Goal: Task Accomplishment & Management: Complete application form

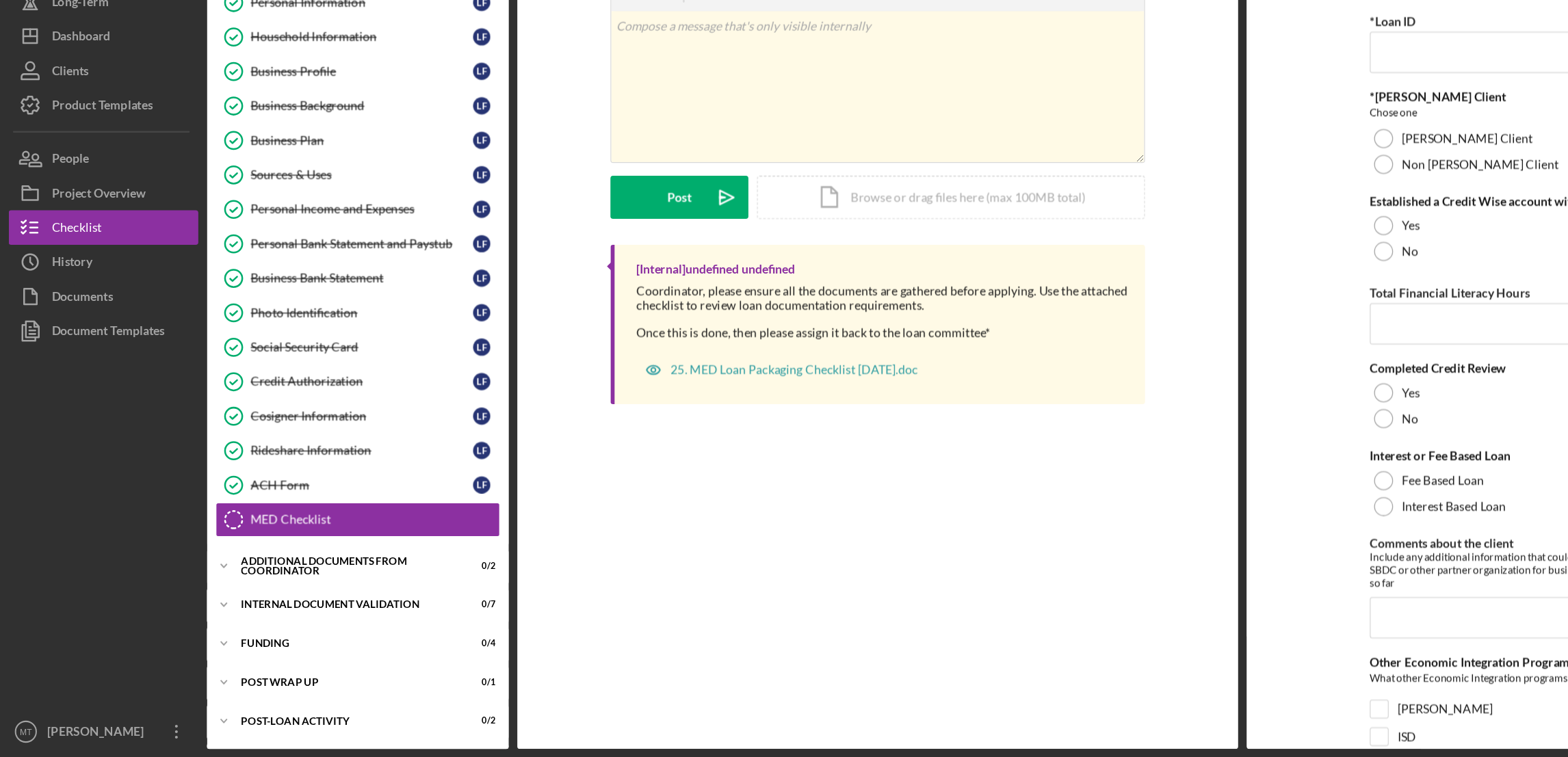
scroll to position [32, 0]
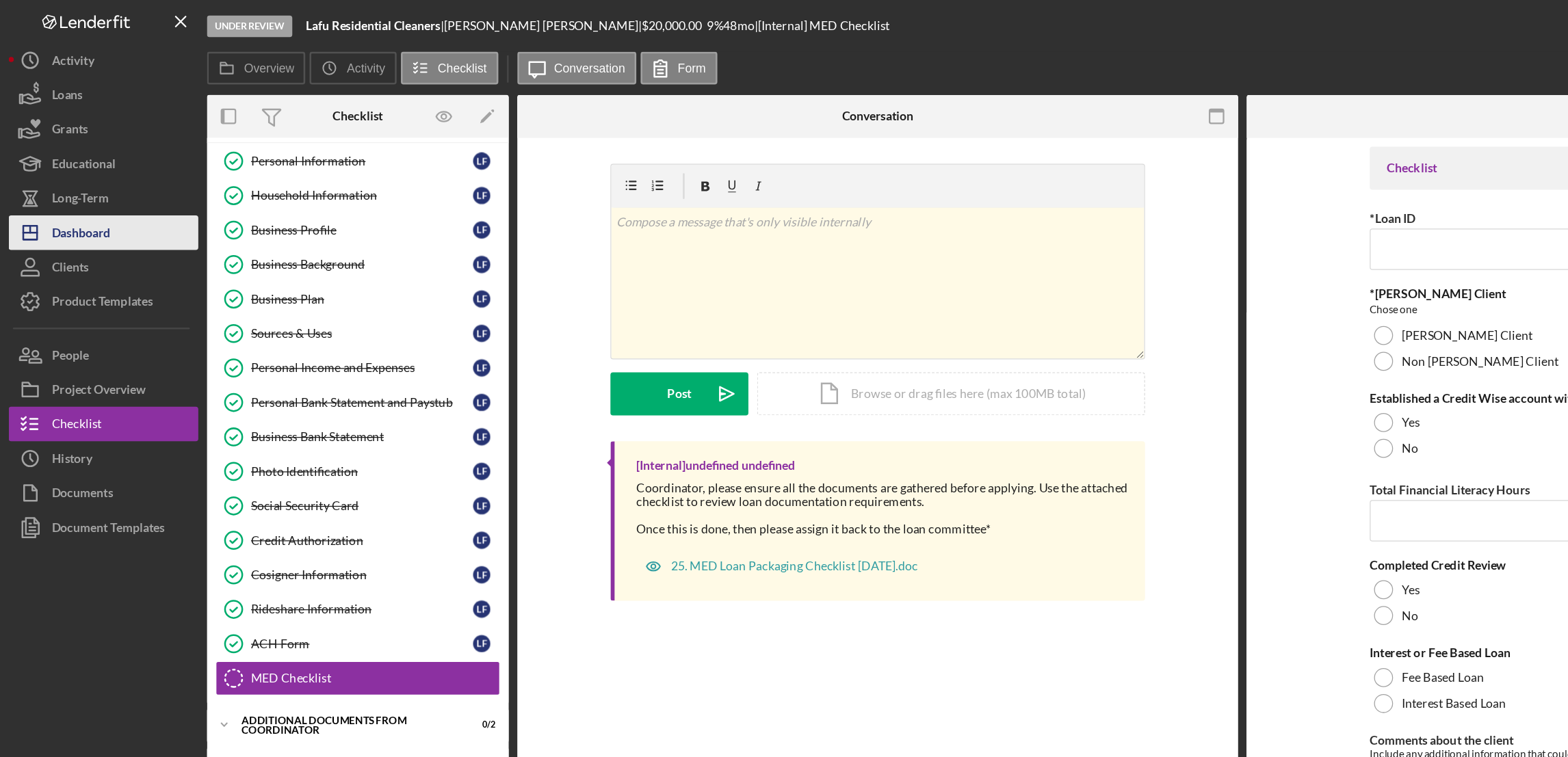
click at [101, 184] on button "Icon/Dashboard Dashboard" at bounding box center [82, 185] width 150 height 27
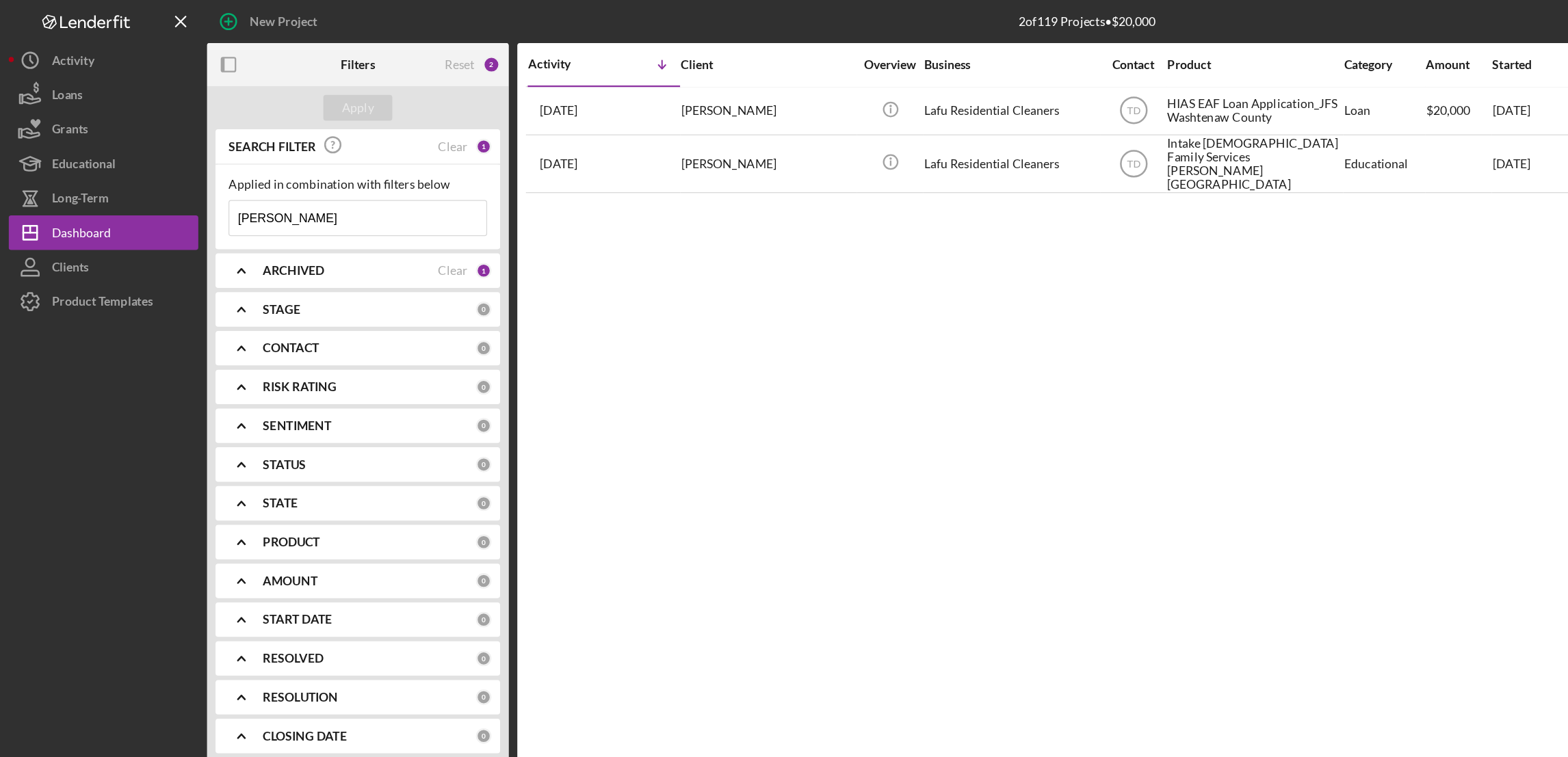
drag, startPoint x: 228, startPoint y: 177, endPoint x: 186, endPoint y: 176, distance: 42.0
click at [186, 176] on input "[PERSON_NAME]" at bounding box center [284, 173] width 204 height 27
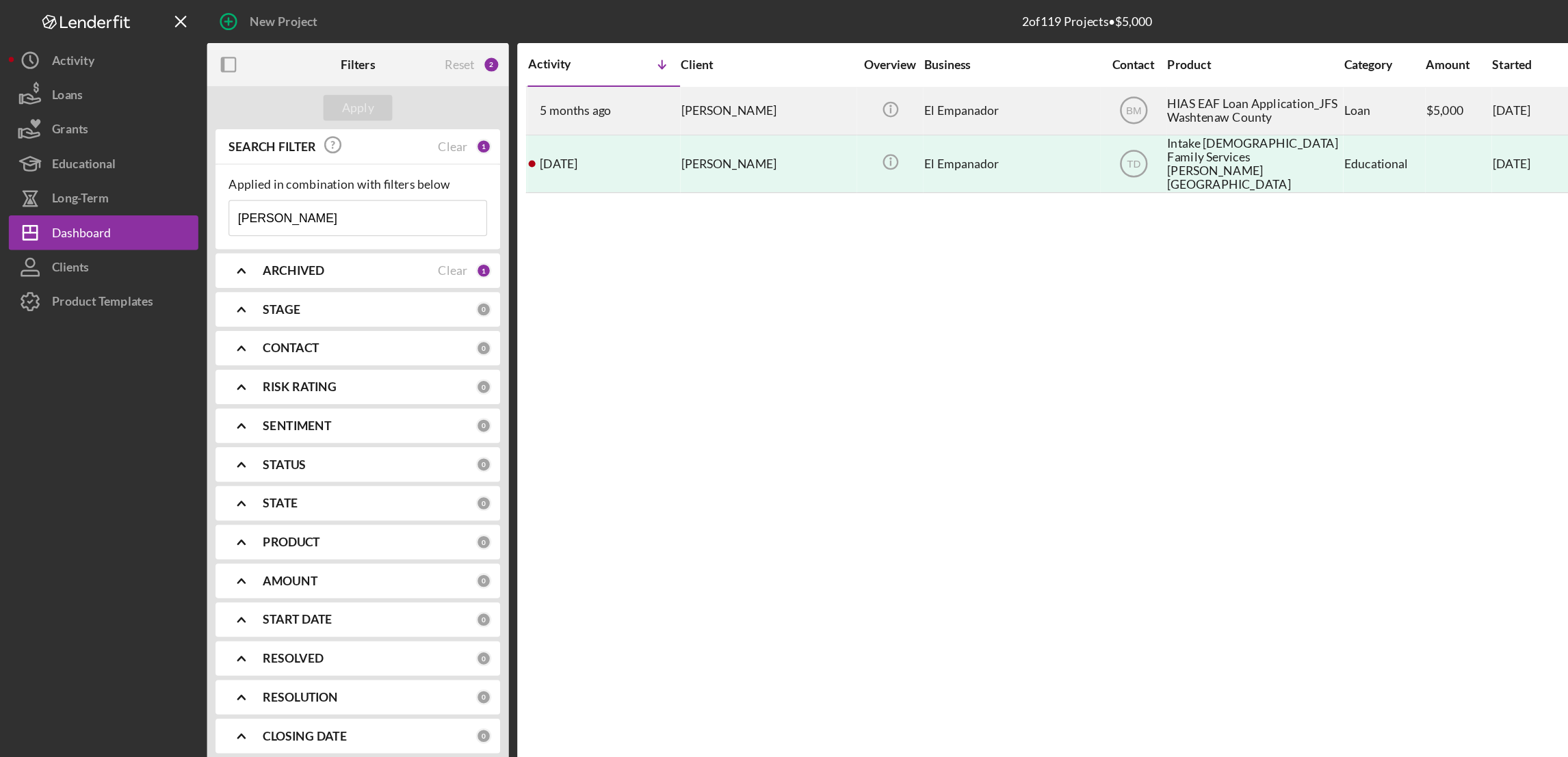
type input "[PERSON_NAME]"
click at [983, 91] on div "HIAS EAF Loan Application_JFS Washtenaw County" at bounding box center [994, 88] width 137 height 36
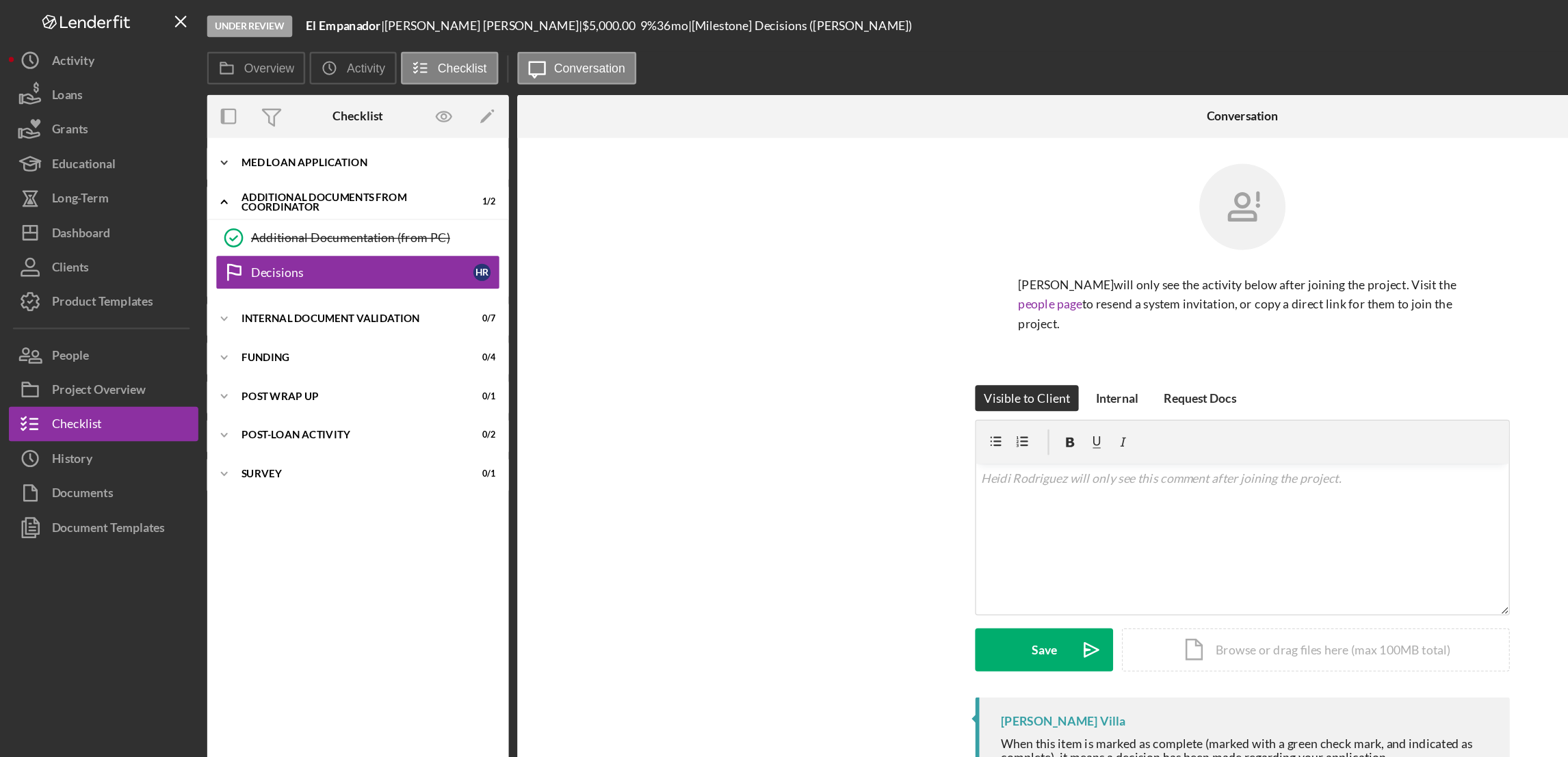
click at [252, 126] on div "MED Loan Application" at bounding box center [289, 129] width 195 height 8
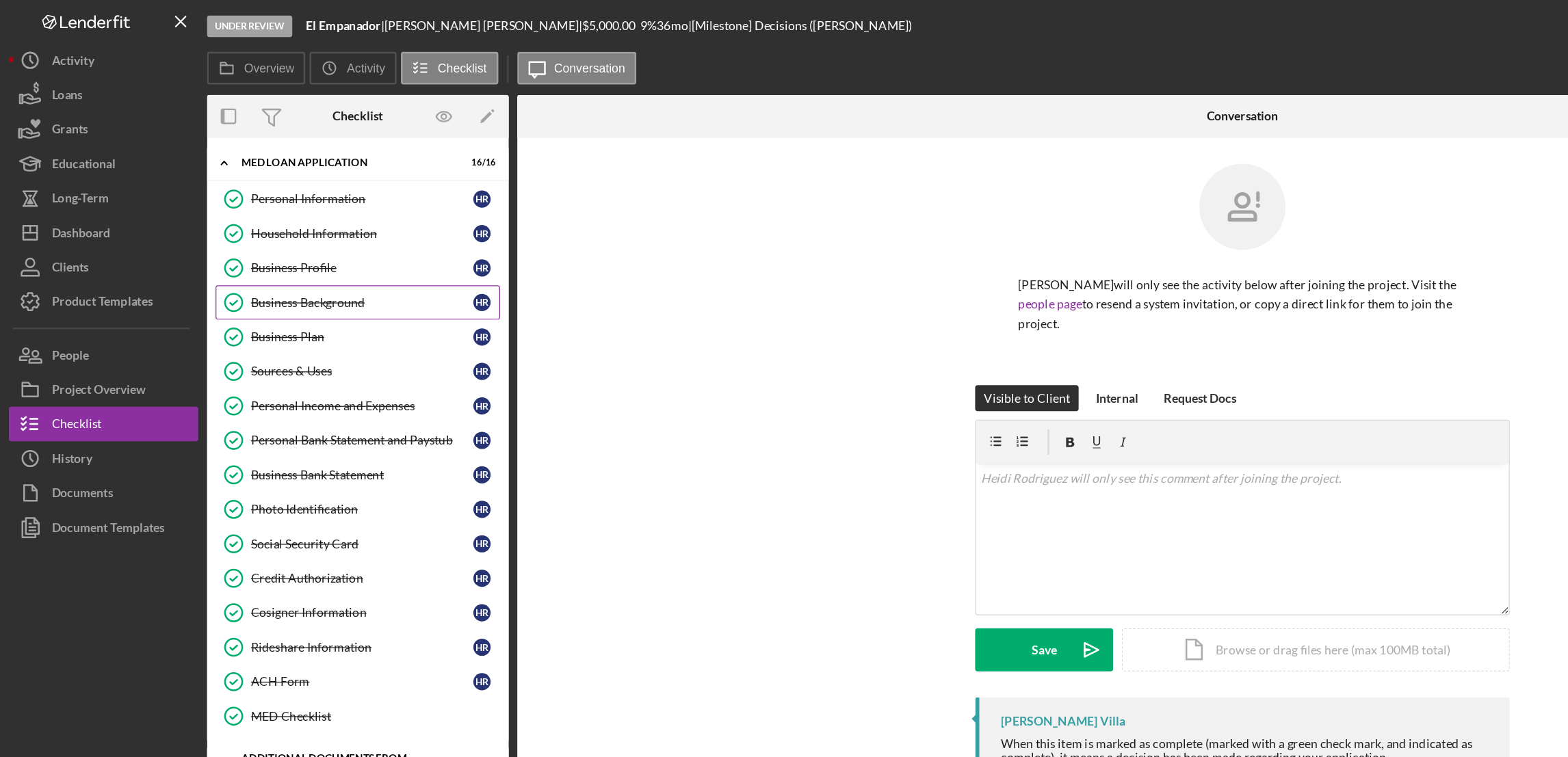
click at [261, 238] on div "Business Background" at bounding box center [287, 240] width 176 height 11
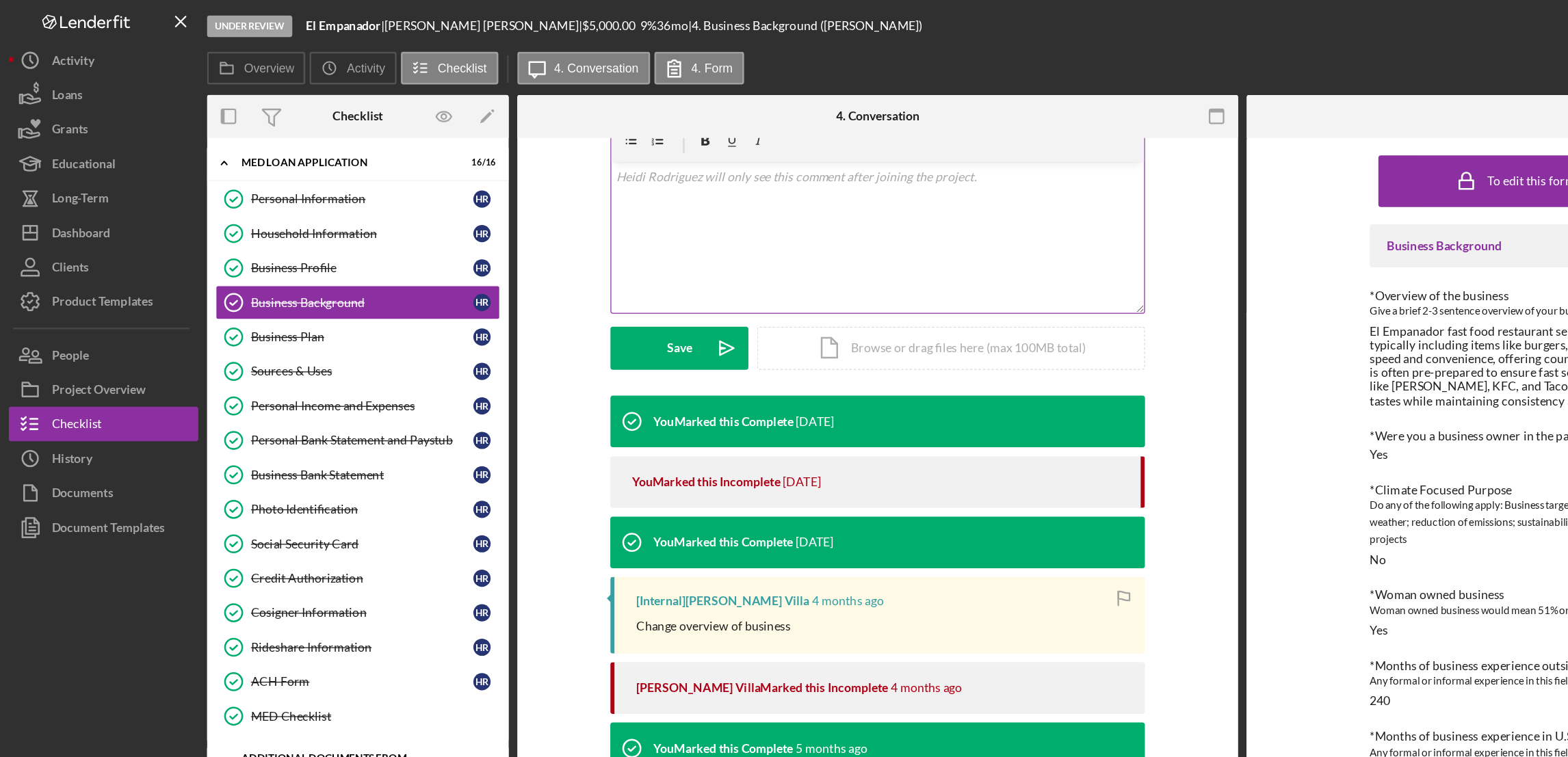
scroll to position [244, 0]
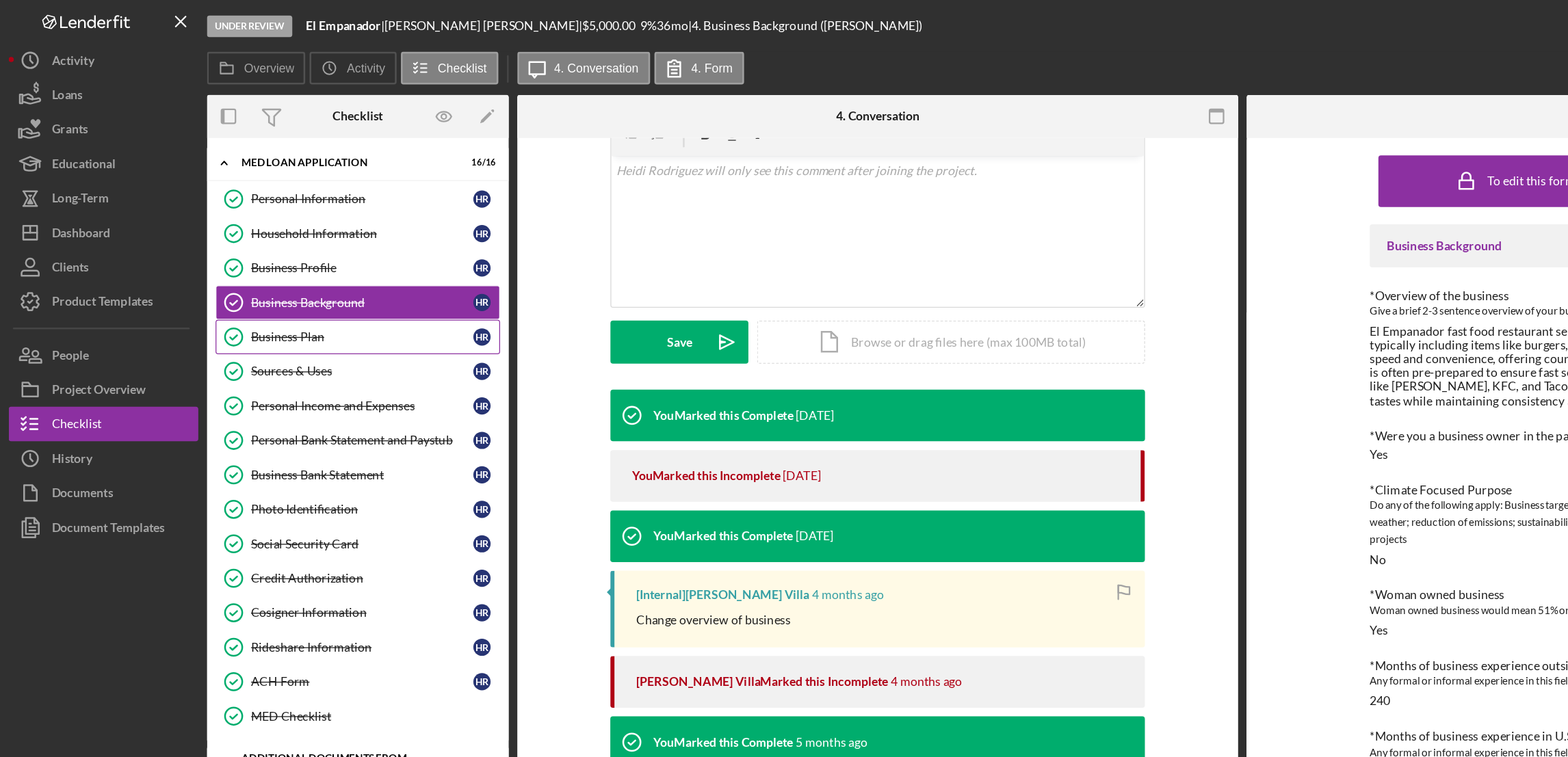
click at [233, 271] on div "Business Plan" at bounding box center [287, 267] width 176 height 11
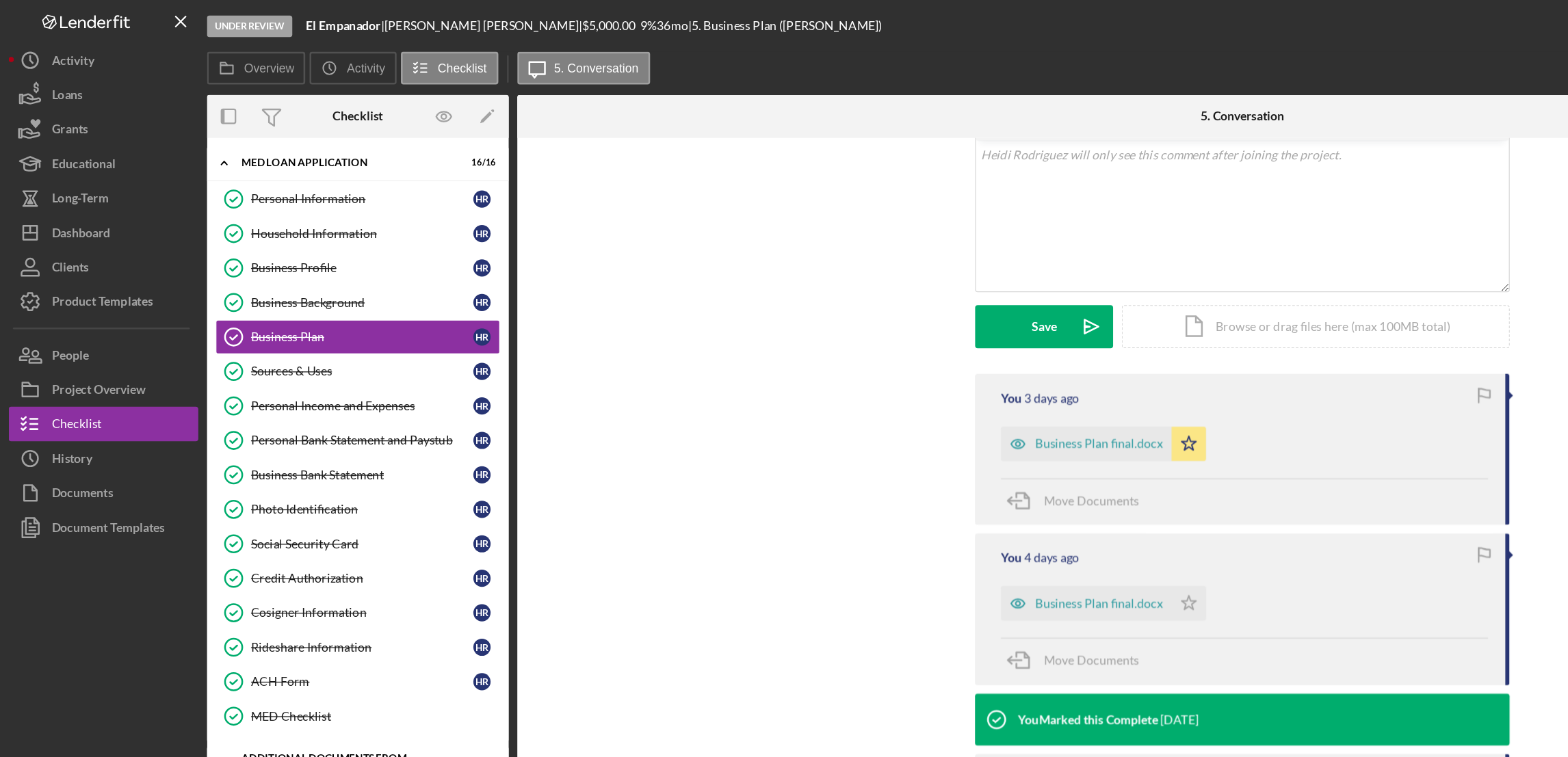
scroll to position [244, 0]
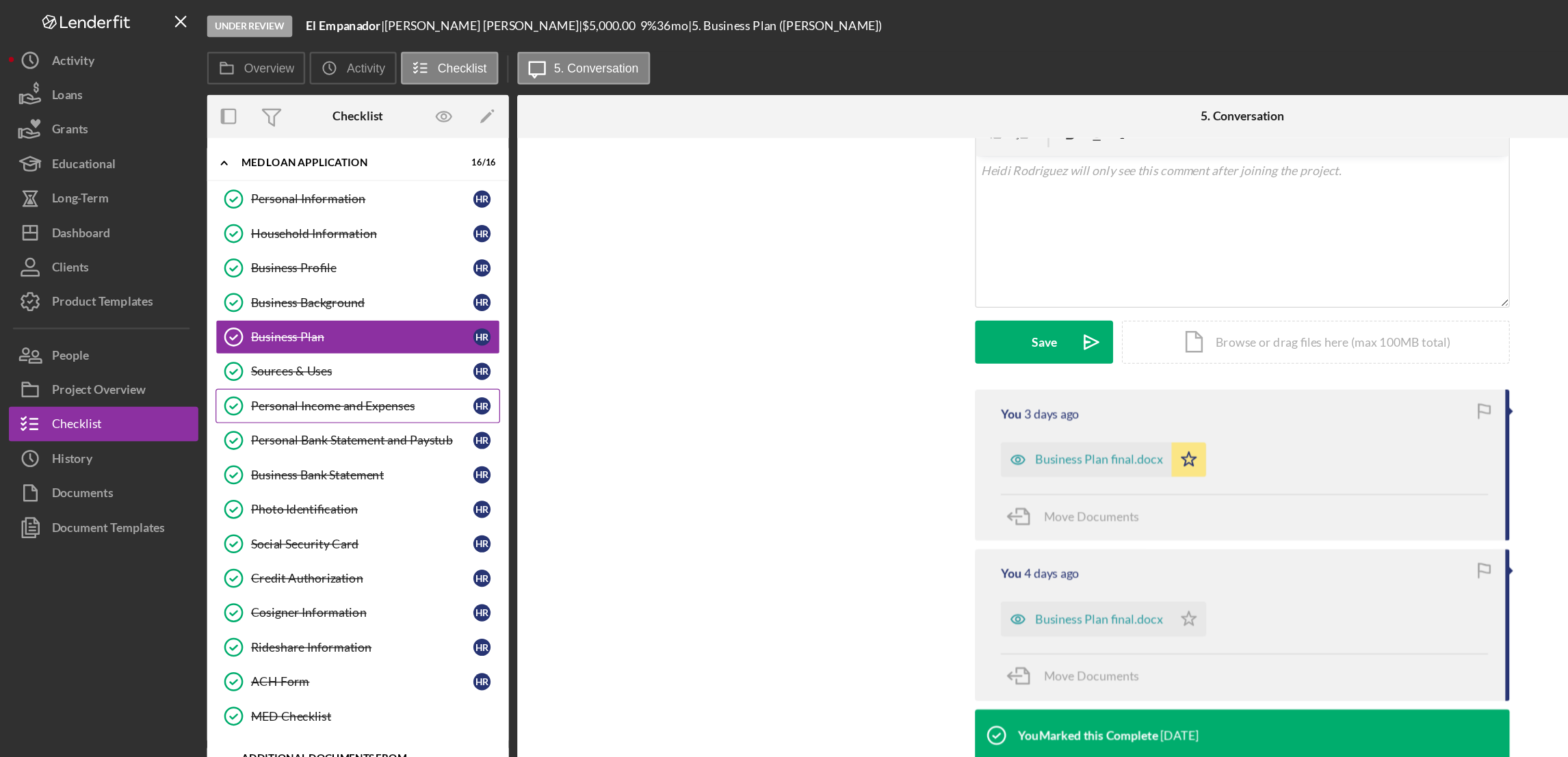
click at [275, 324] on div "Personal Income and Expenses" at bounding box center [287, 322] width 176 height 11
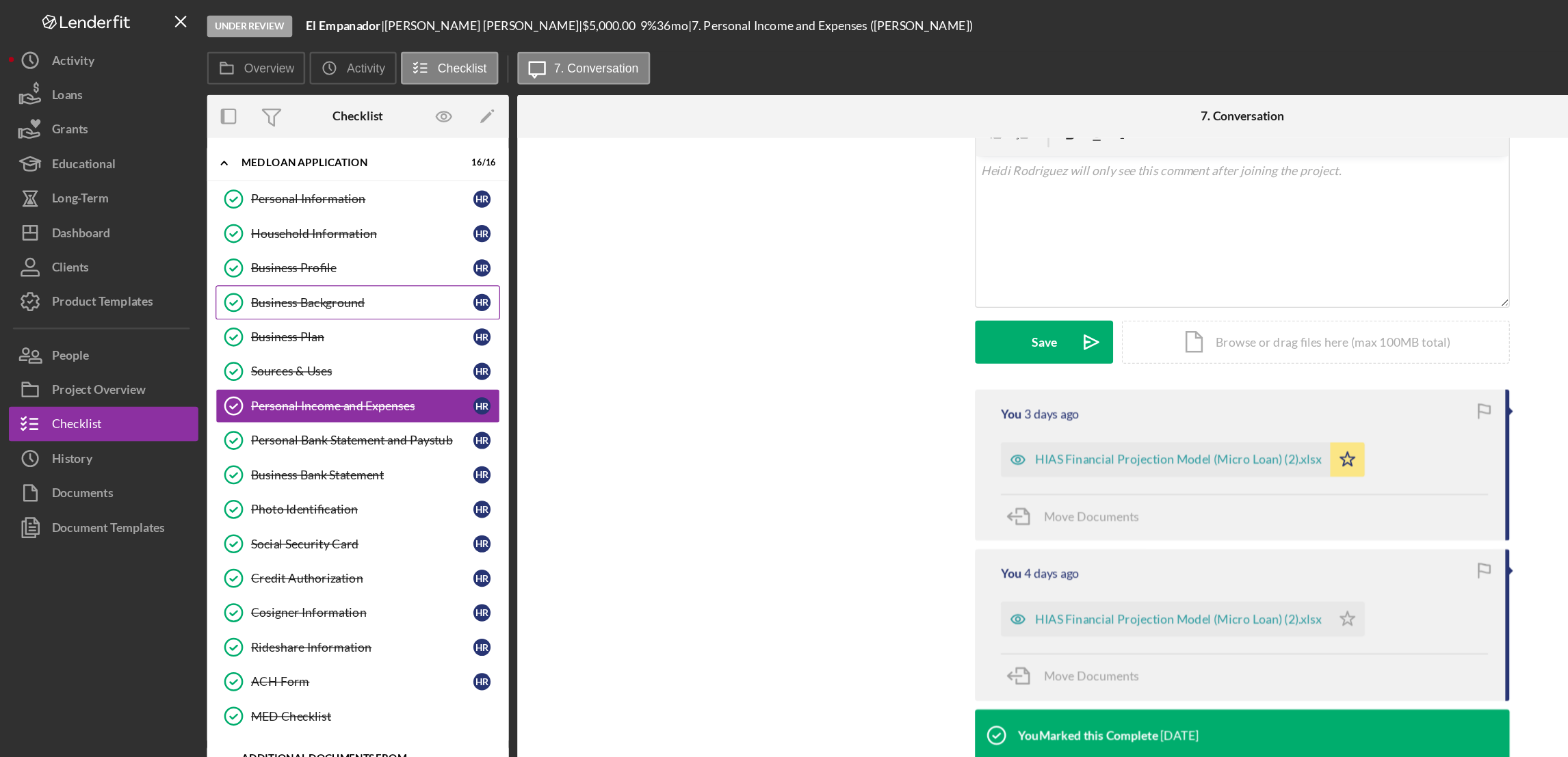
click at [242, 250] on link "Business Background Business Background H R" at bounding box center [284, 240] width 226 height 27
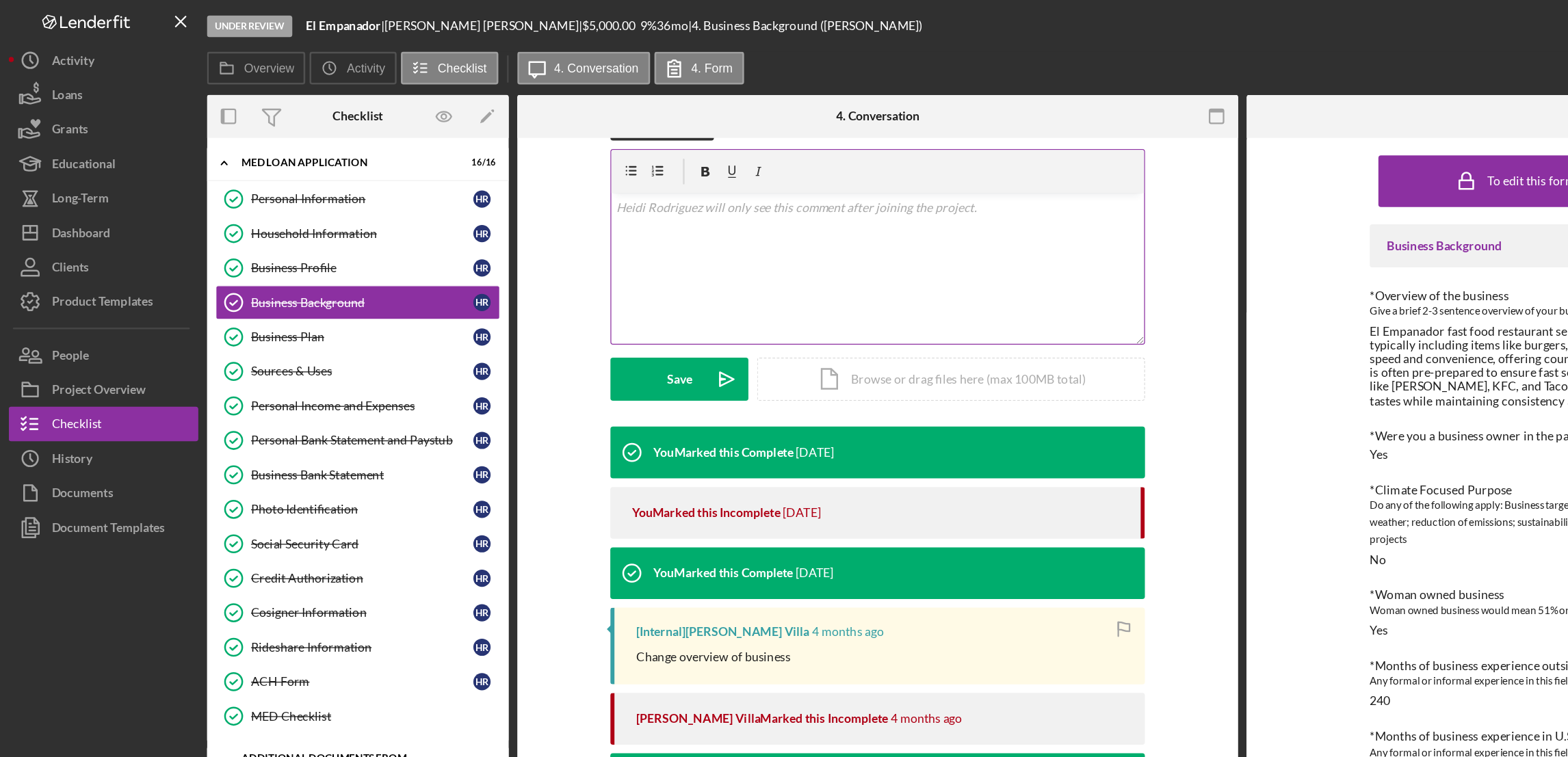
scroll to position [244, 0]
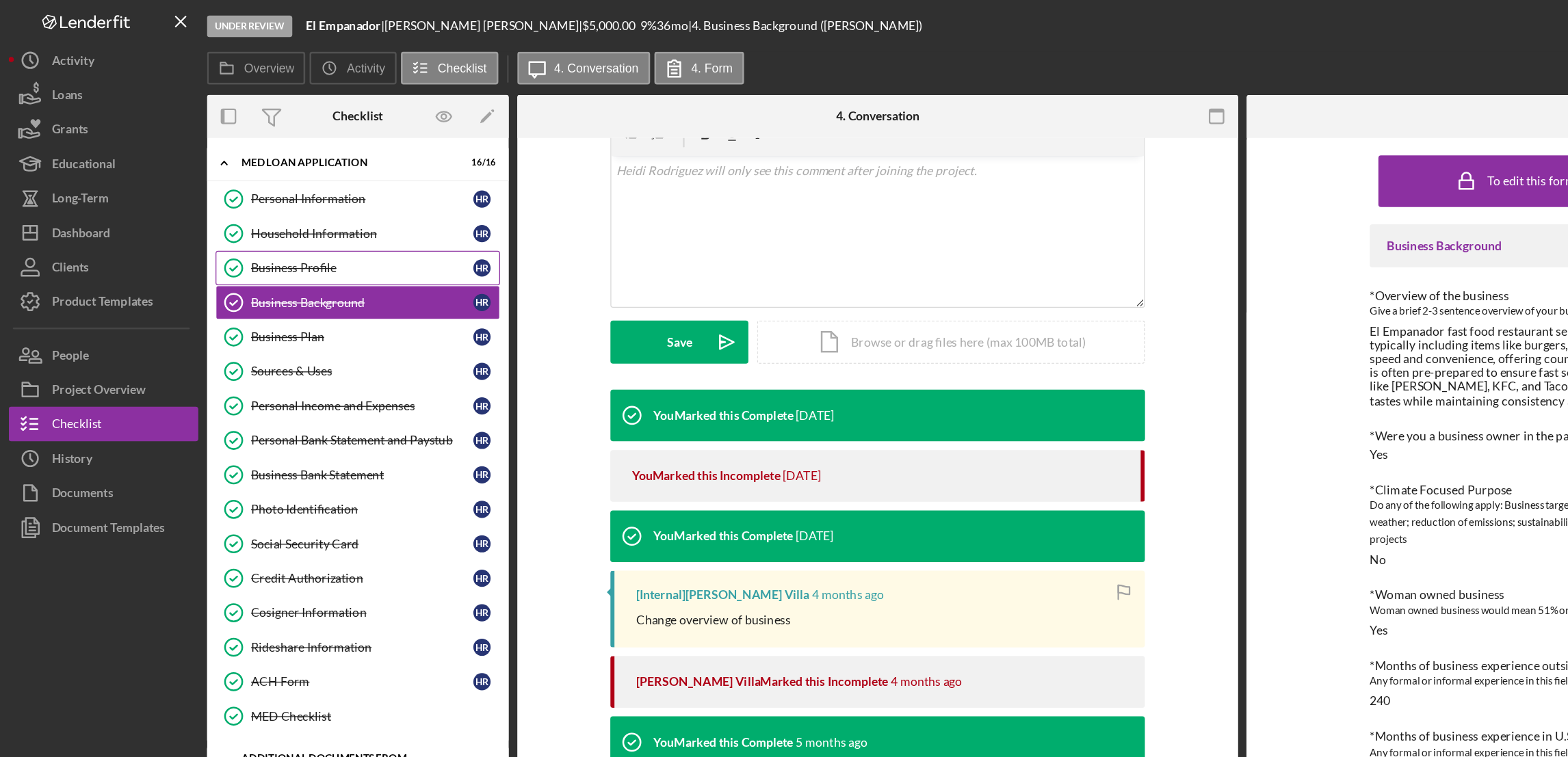
click at [243, 212] on div "Business Profile" at bounding box center [287, 212] width 176 height 11
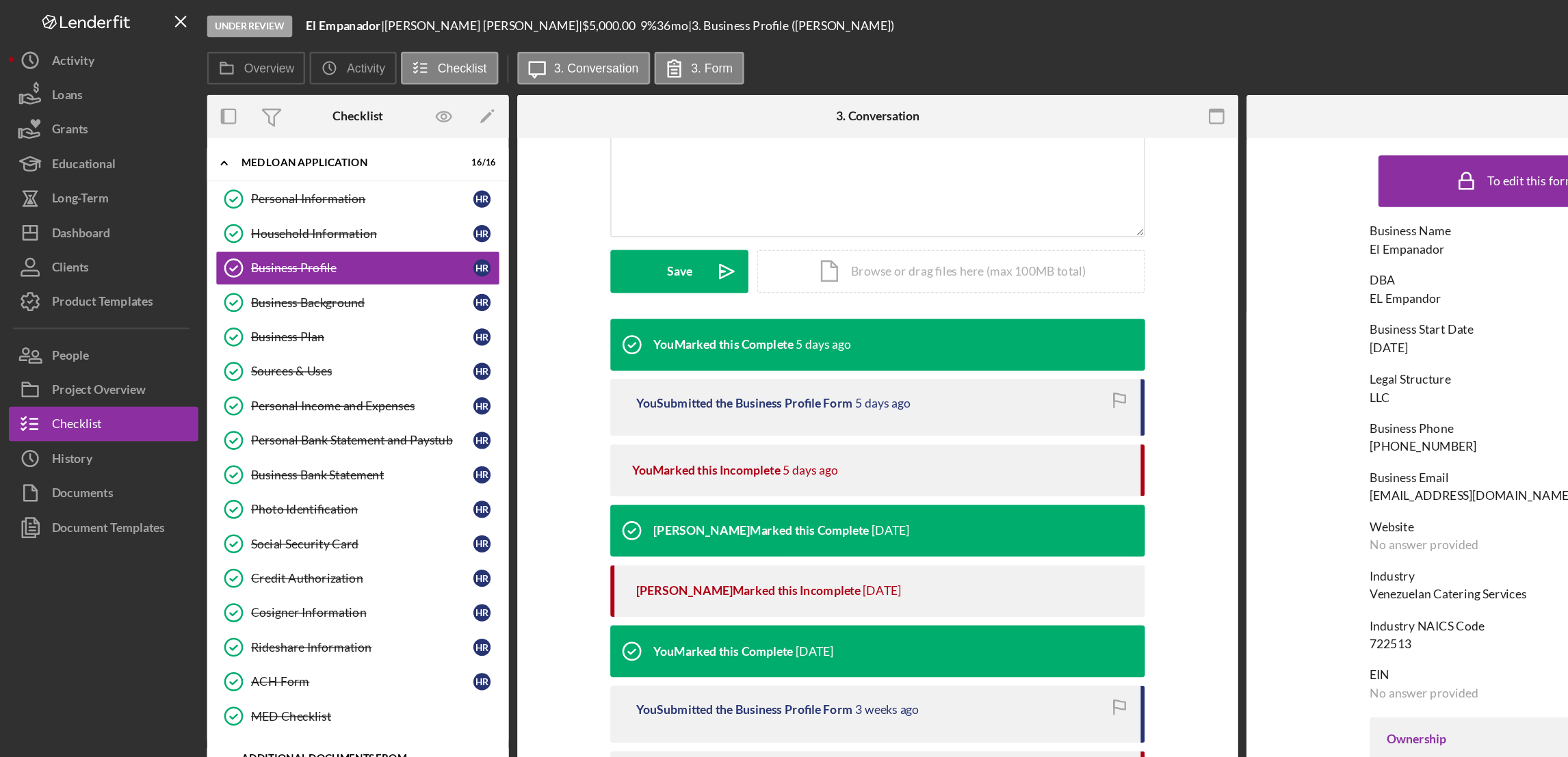
scroll to position [325, 0]
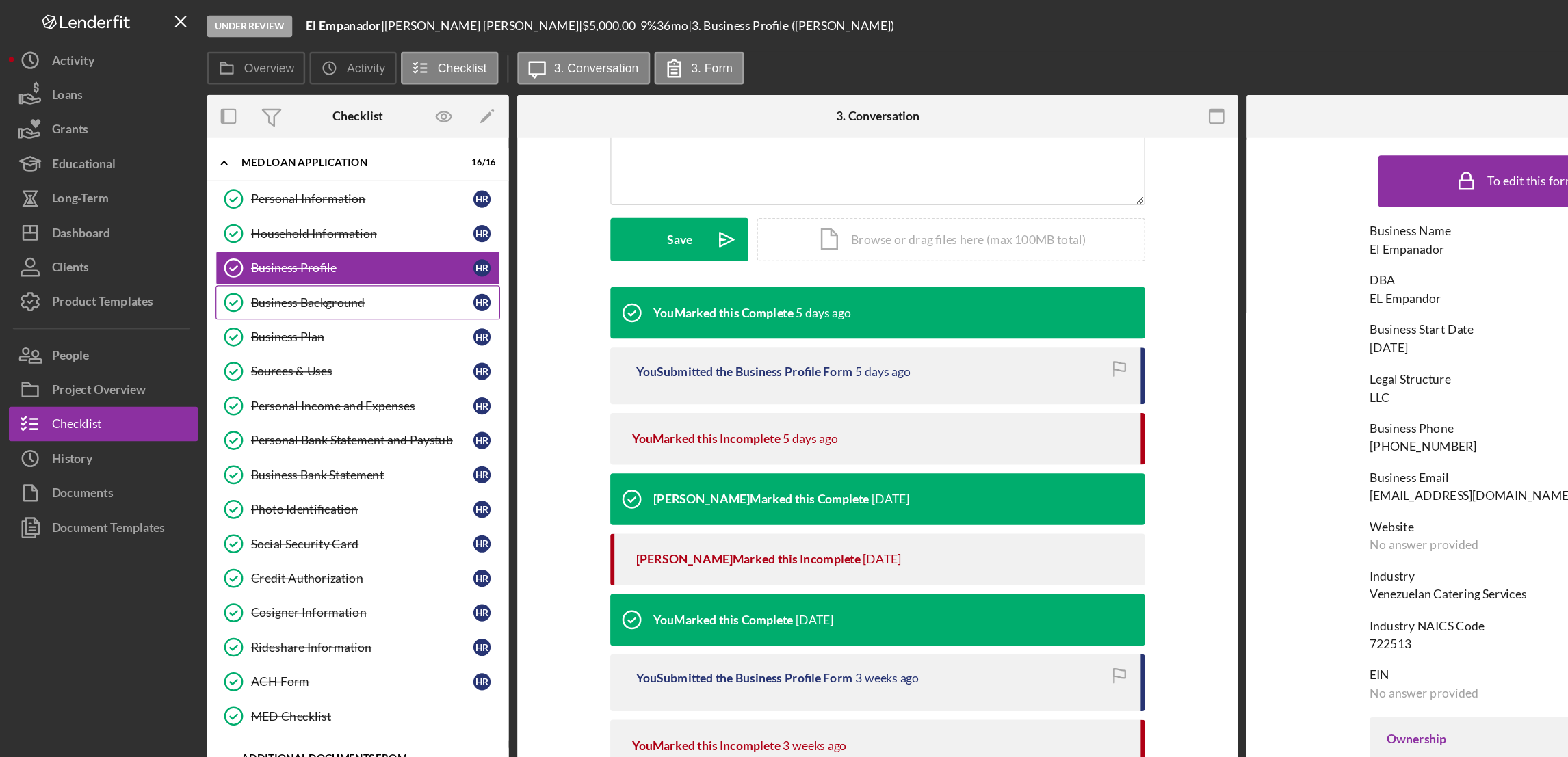
click at [254, 237] on div "Business Background" at bounding box center [287, 240] width 176 height 11
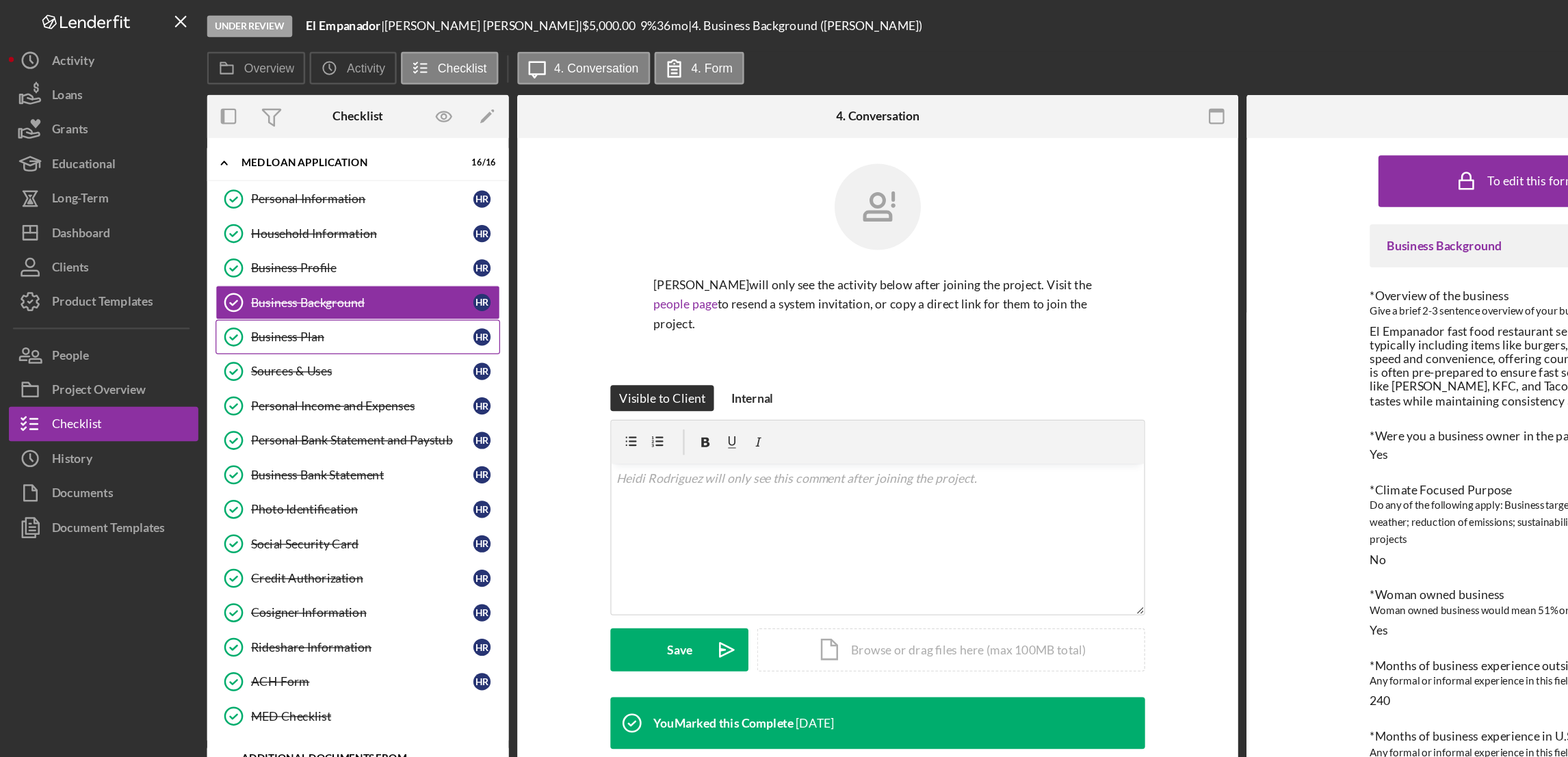
click at [241, 271] on div "Business Plan" at bounding box center [287, 267] width 176 height 11
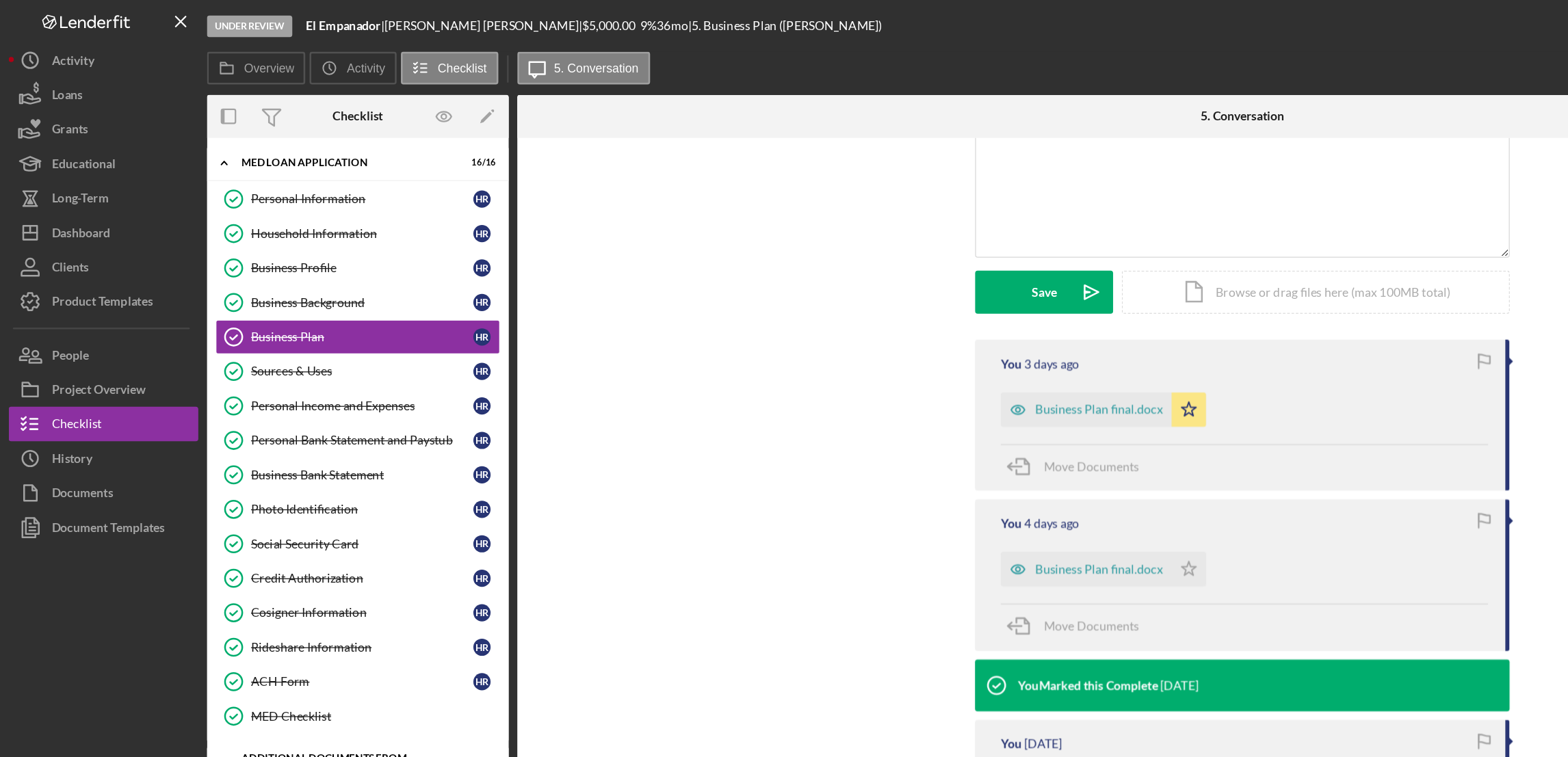
scroll to position [325, 0]
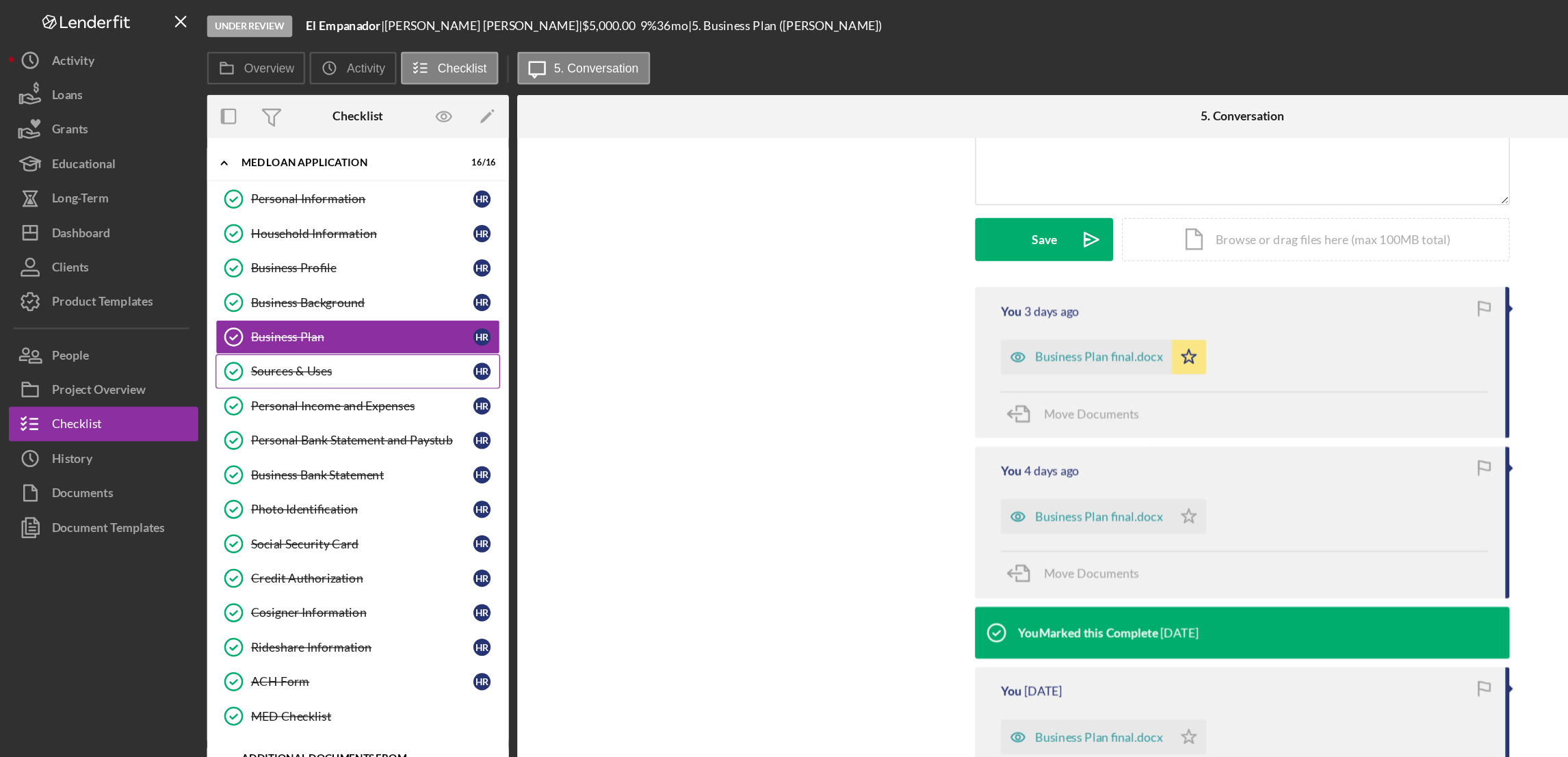
click at [239, 297] on div "Sources & Uses" at bounding box center [287, 294] width 176 height 11
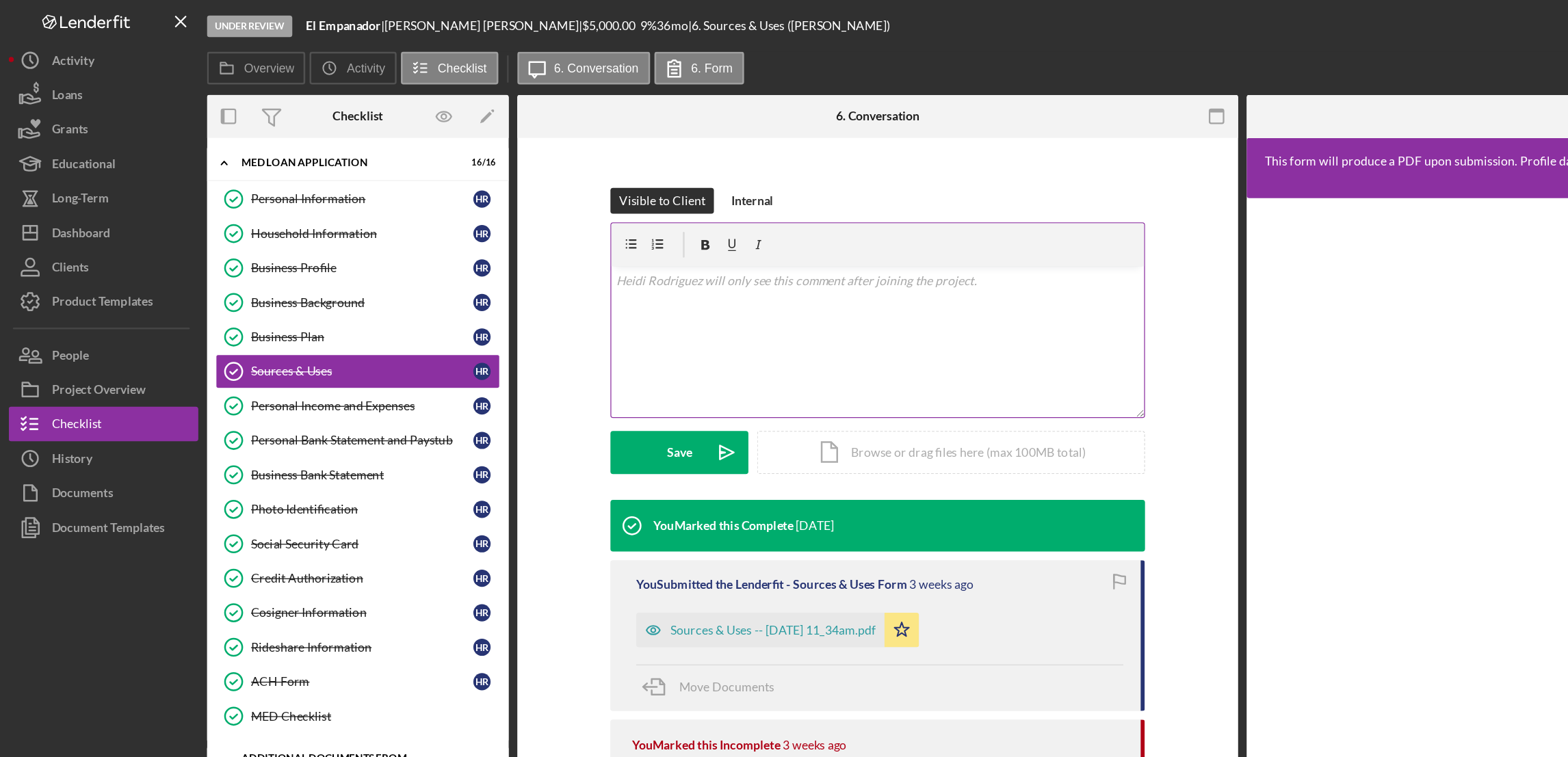
scroll to position [162, 0]
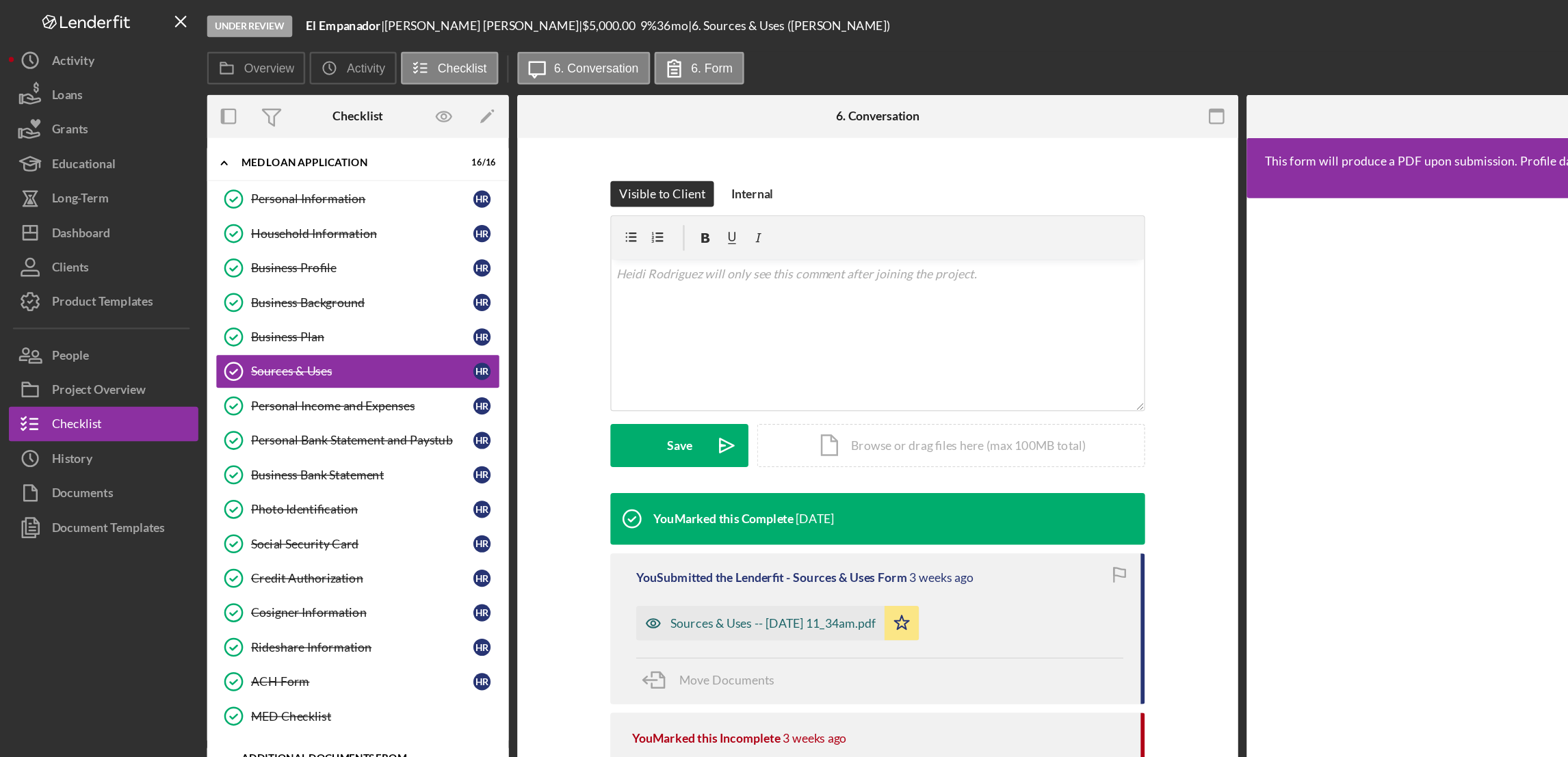
click at [638, 491] on div "Sources & Uses -- [DATE] 11_34am.pdf" at bounding box center [614, 494] width 163 height 11
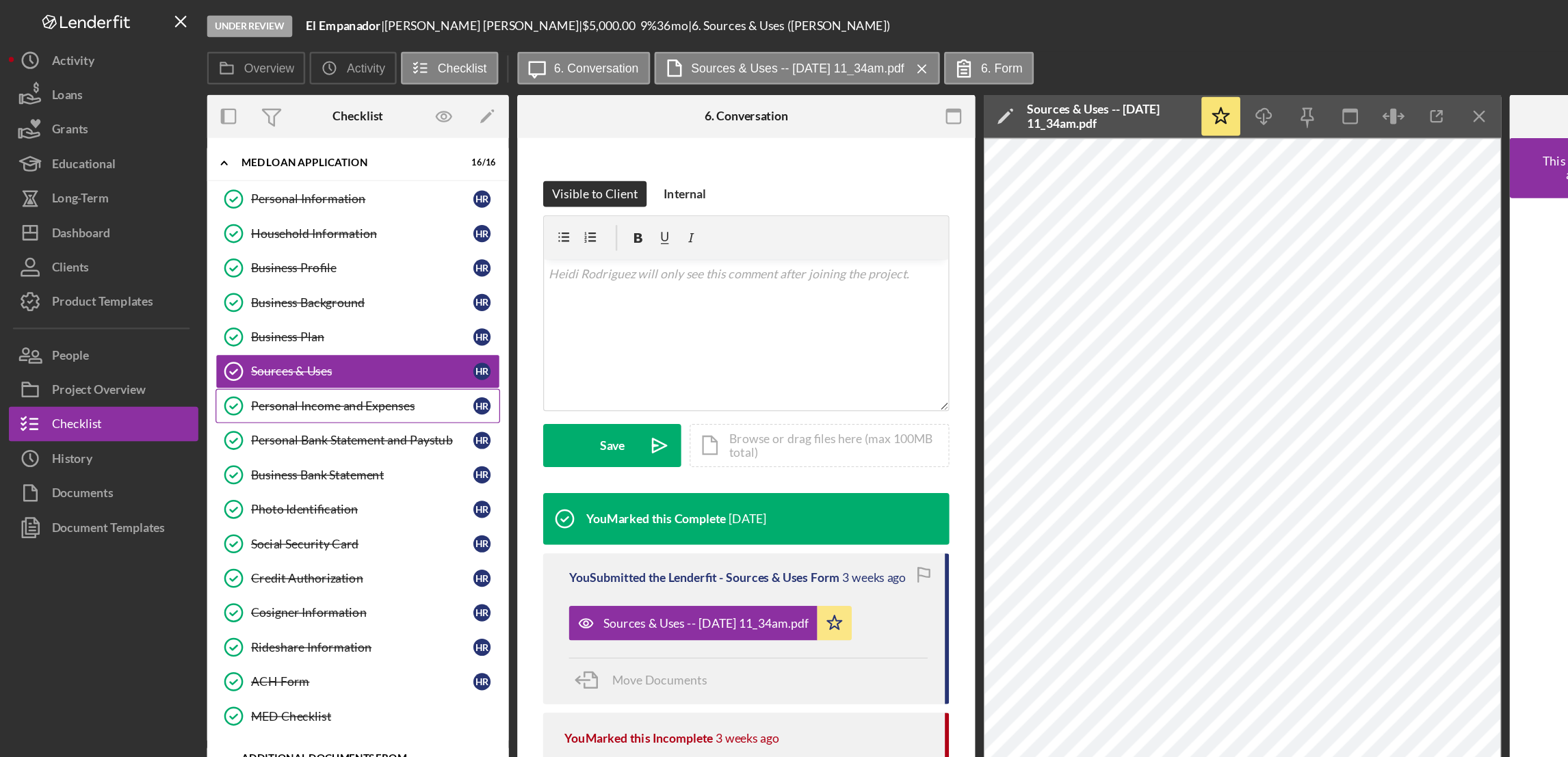
click at [277, 326] on div "Personal Income and Expenses" at bounding box center [287, 322] width 176 height 11
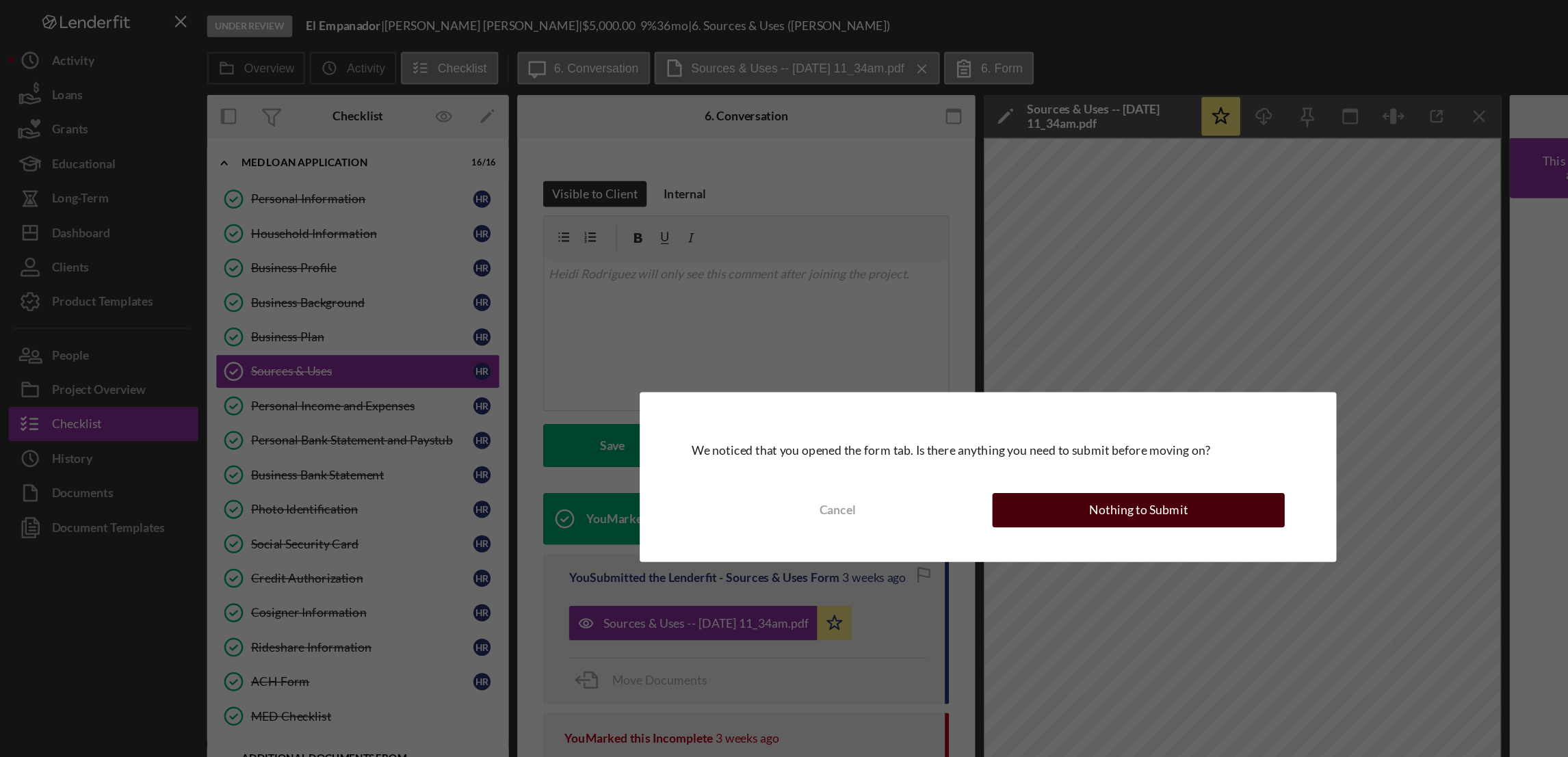
click at [815, 407] on button "Nothing to Submit" at bounding box center [903, 405] width 232 height 27
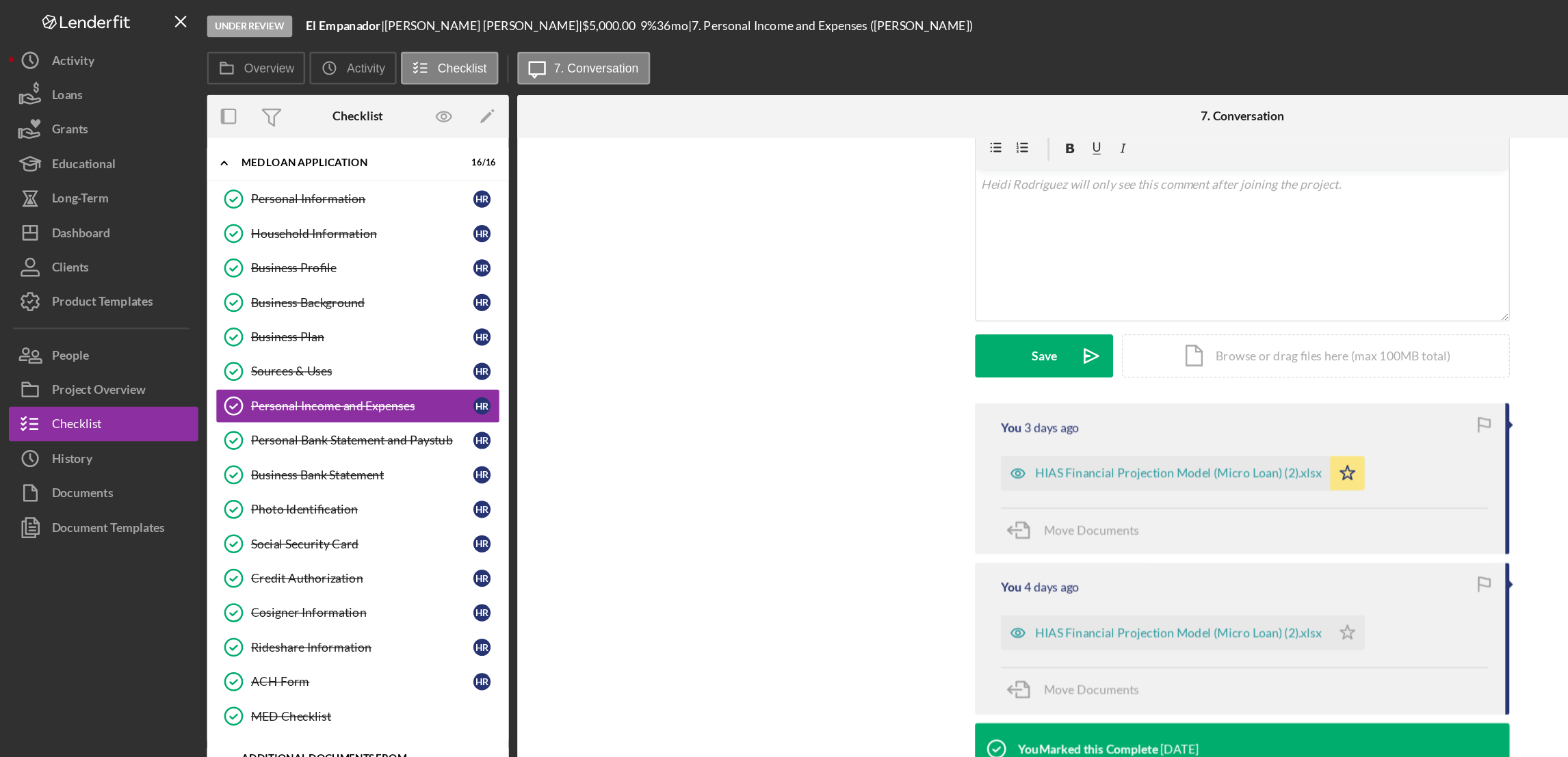
scroll to position [244, 0]
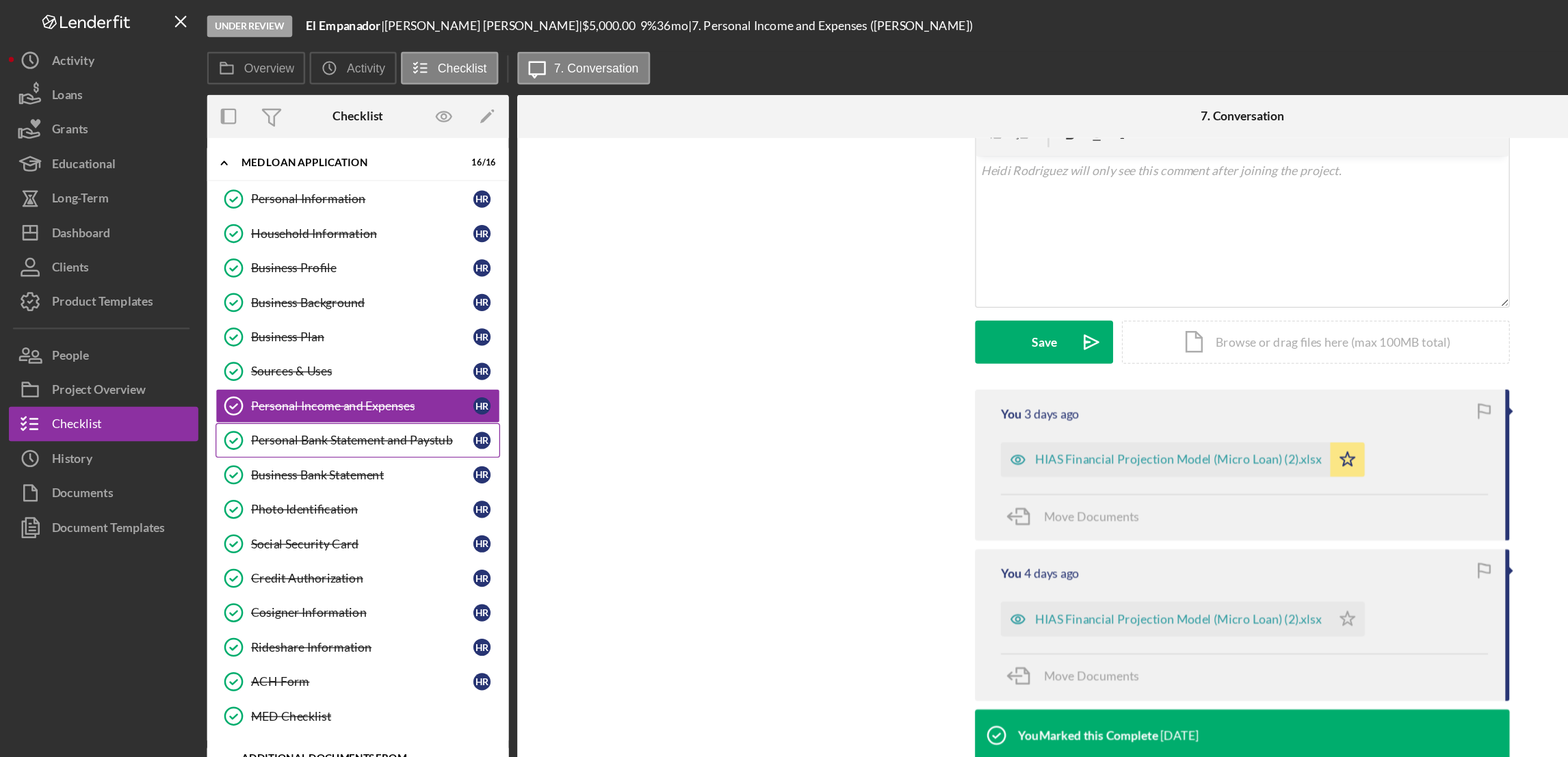
click at [273, 355] on div "Personal Bank Statement and Paystub" at bounding box center [287, 349] width 176 height 11
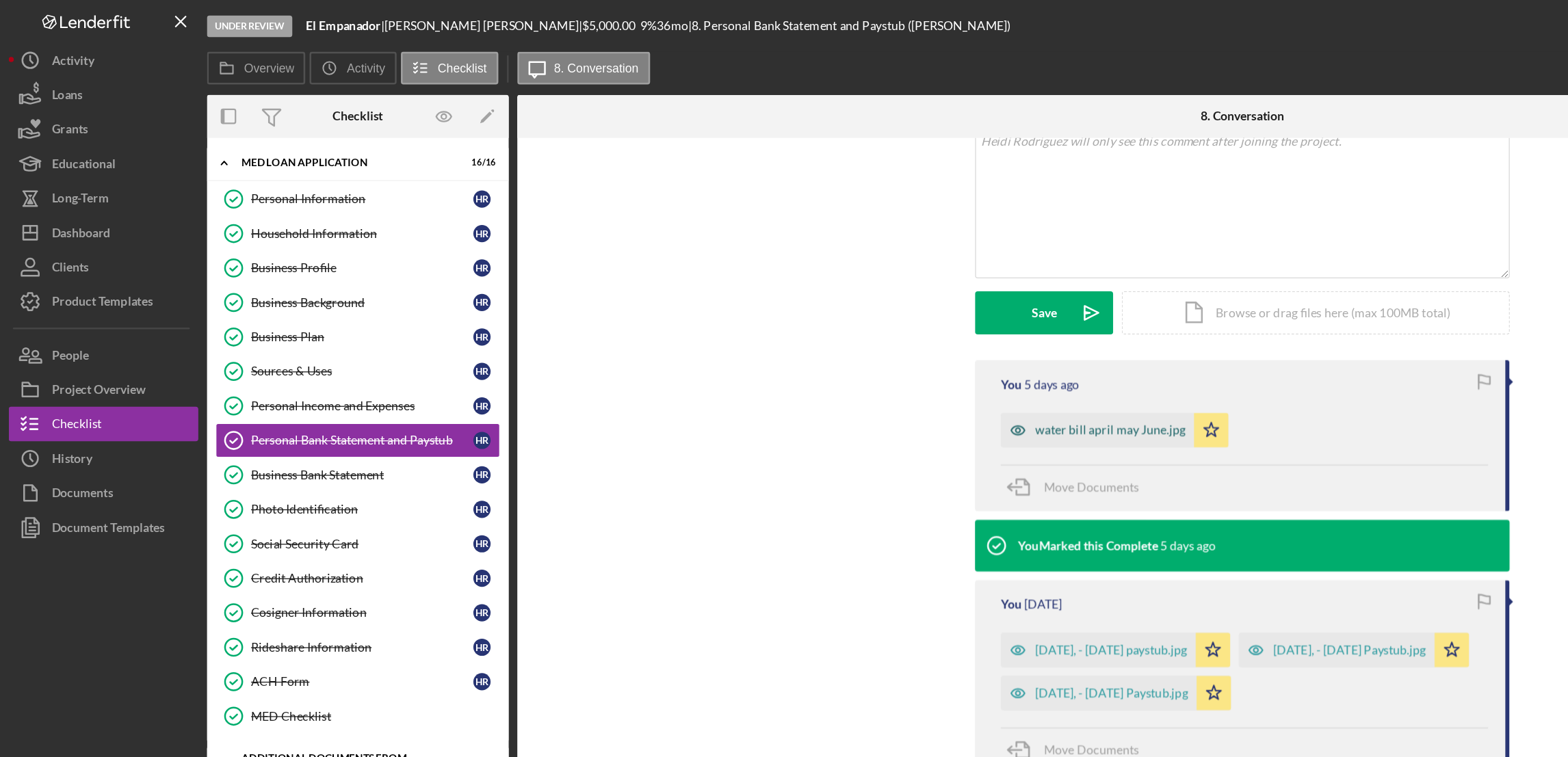
scroll to position [244, 0]
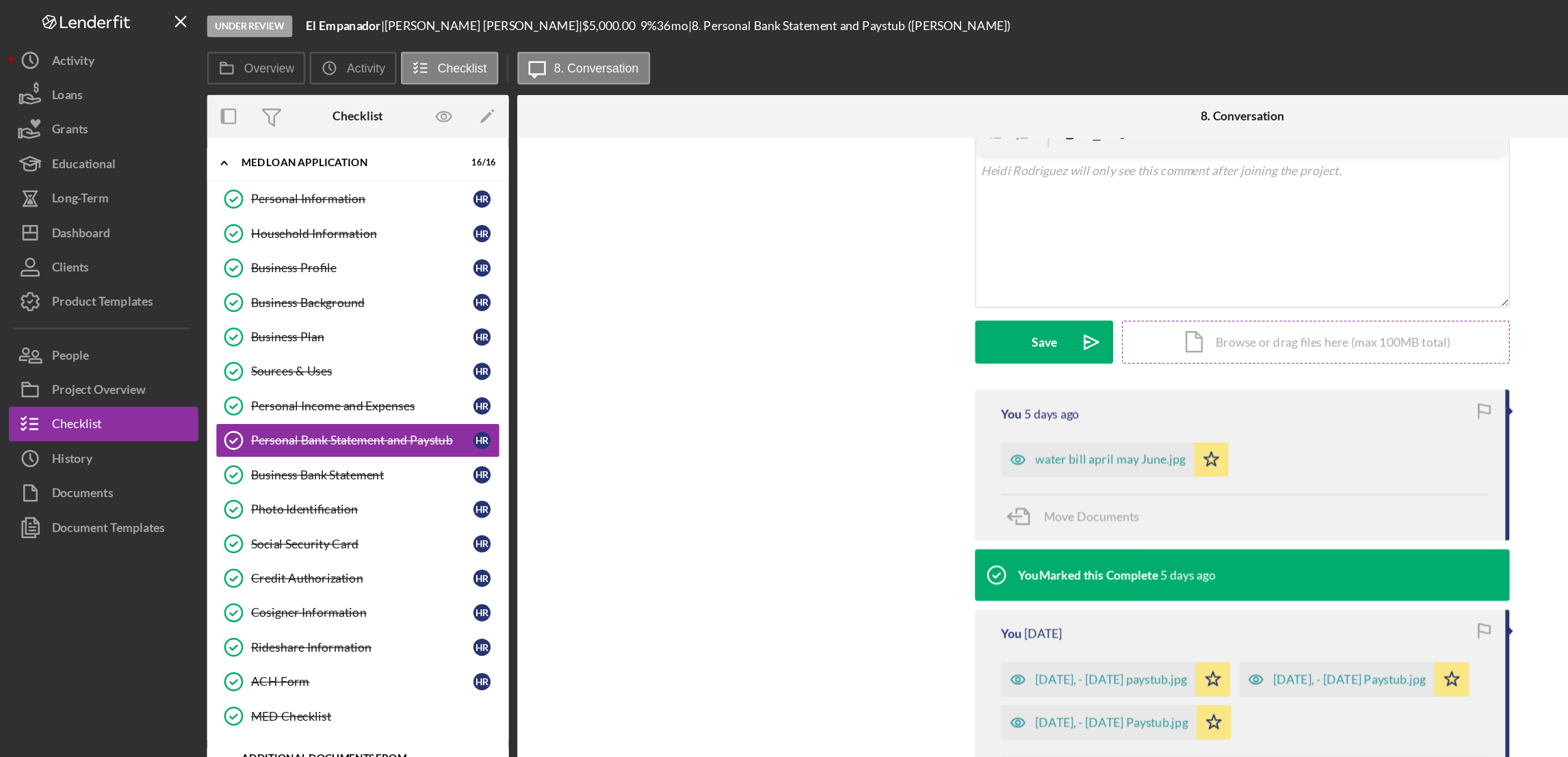
click at [1027, 272] on div "Icon/Document Browse or drag files here (max 100MB total) Tap to choose files o…" at bounding box center [1044, 272] width 308 height 35
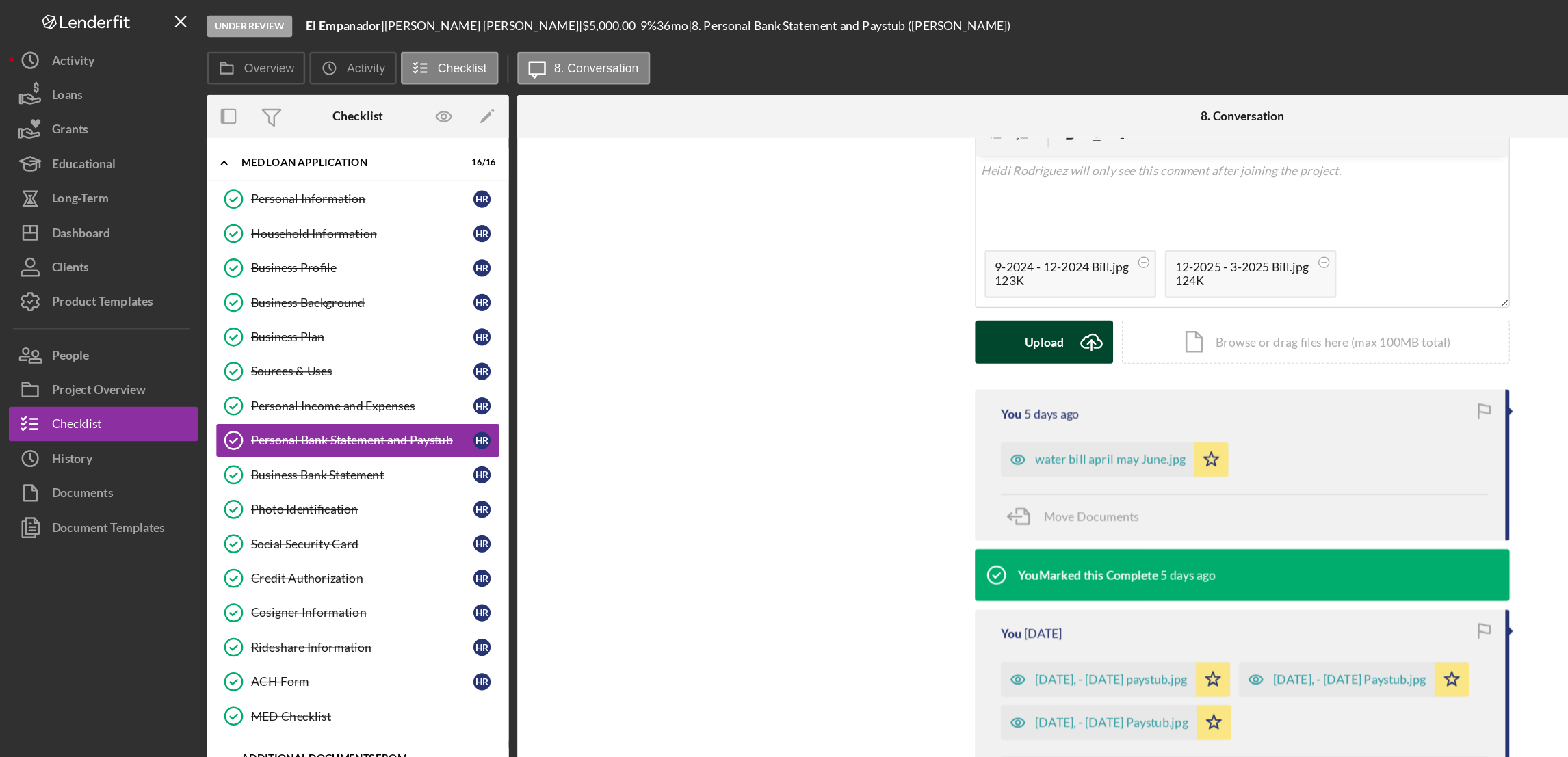
click at [827, 277] on div "Upload" at bounding box center [828, 272] width 31 height 35
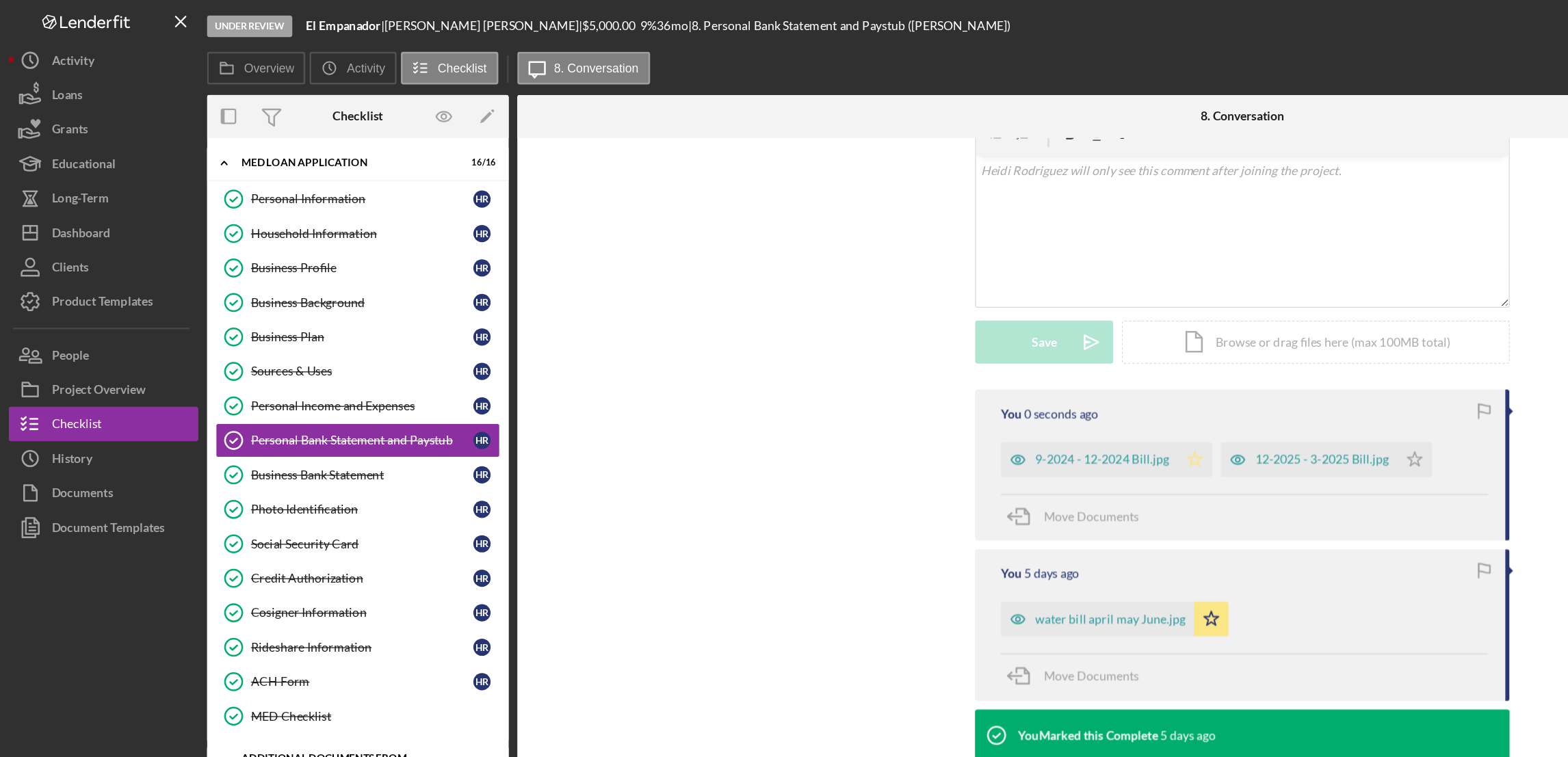
click at [945, 362] on icon "Icon/Star" at bounding box center [948, 365] width 27 height 27
click at [1117, 362] on polygon "button" at bounding box center [1123, 363] width 12 height 11
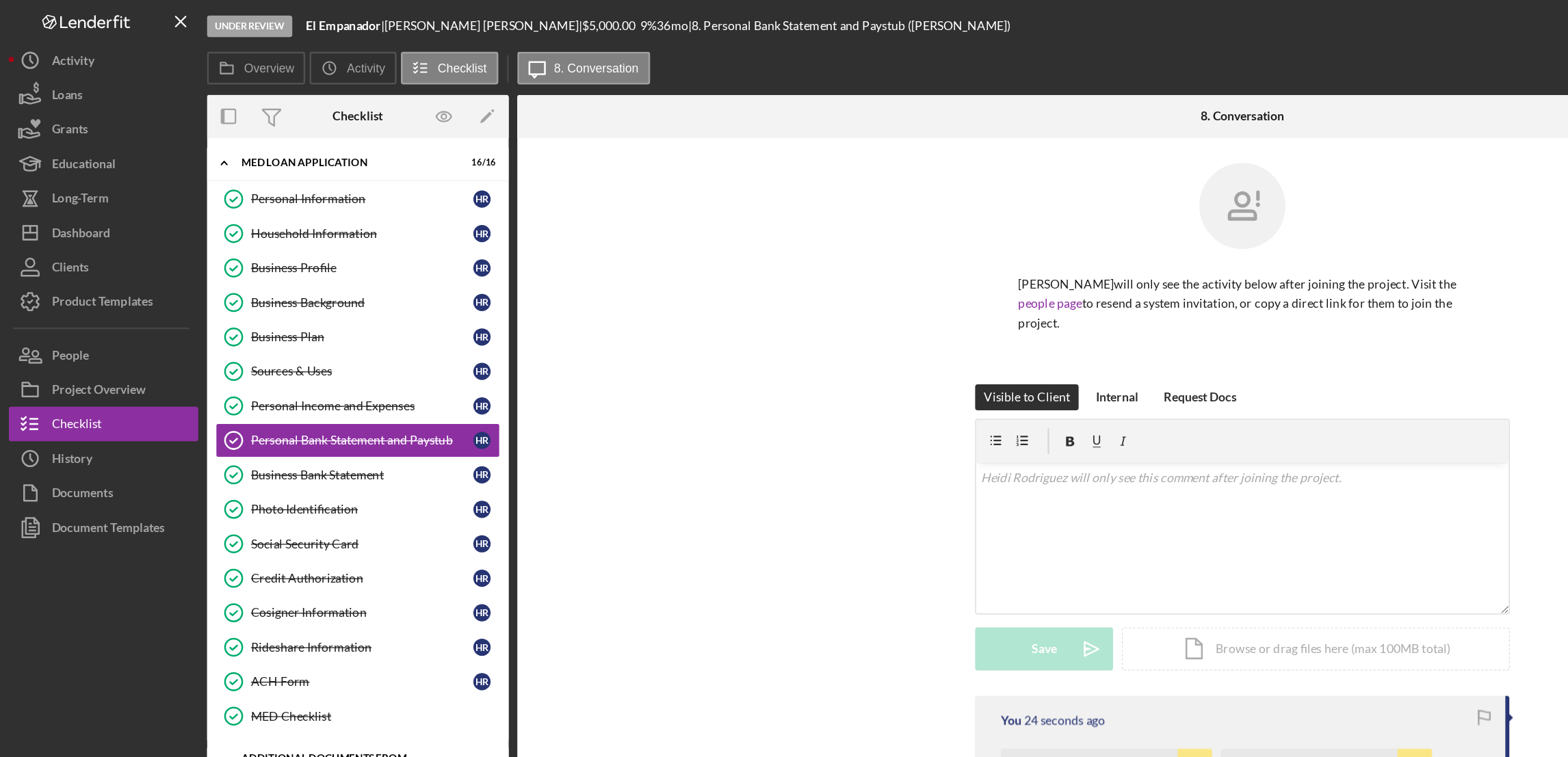
scroll to position [0, 0]
click at [81, 183] on div "Dashboard" at bounding box center [64, 186] width 47 height 31
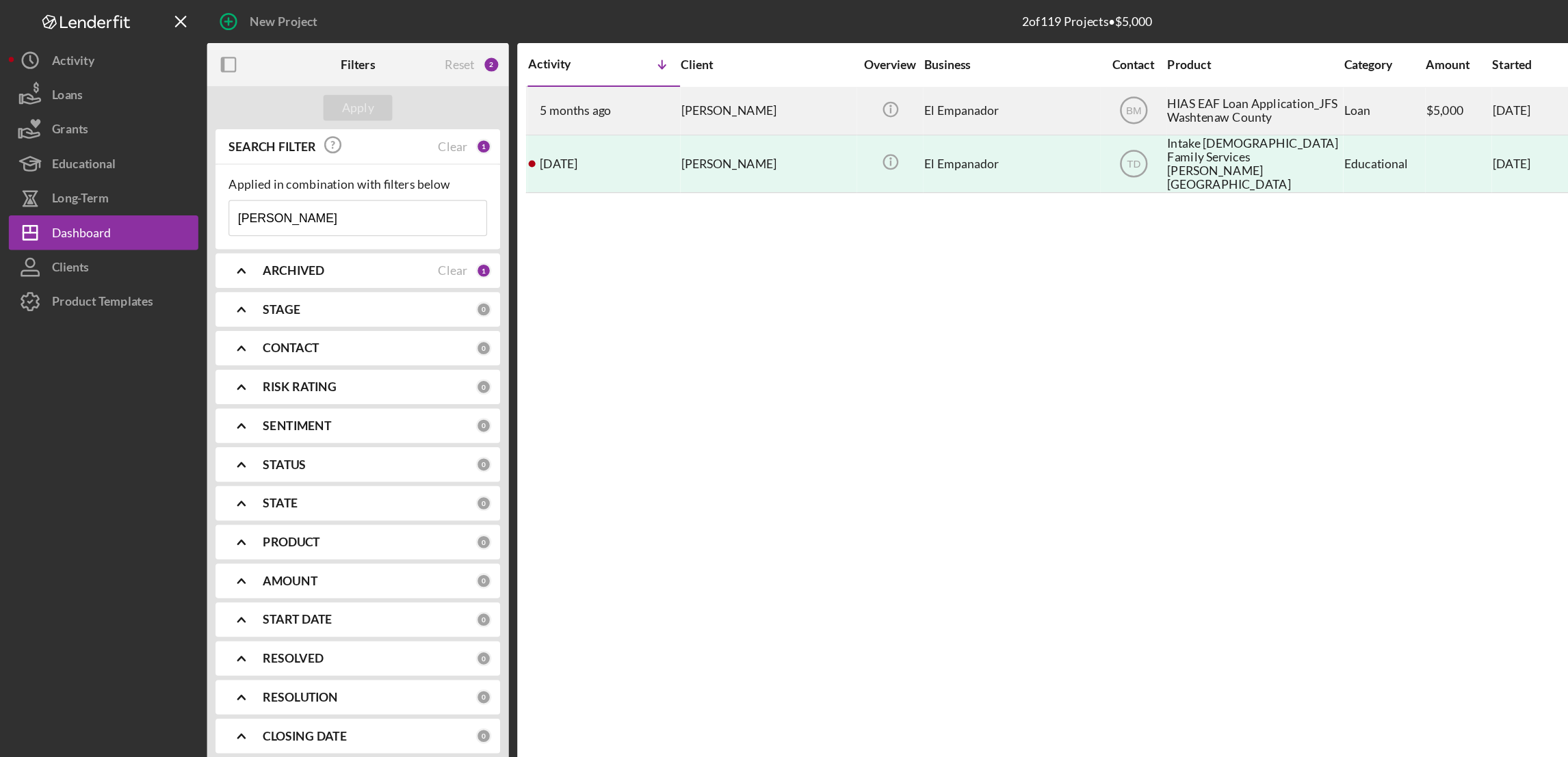
click at [952, 91] on div "HIAS EAF Loan Application_JFS Washtenaw County" at bounding box center [994, 88] width 137 height 36
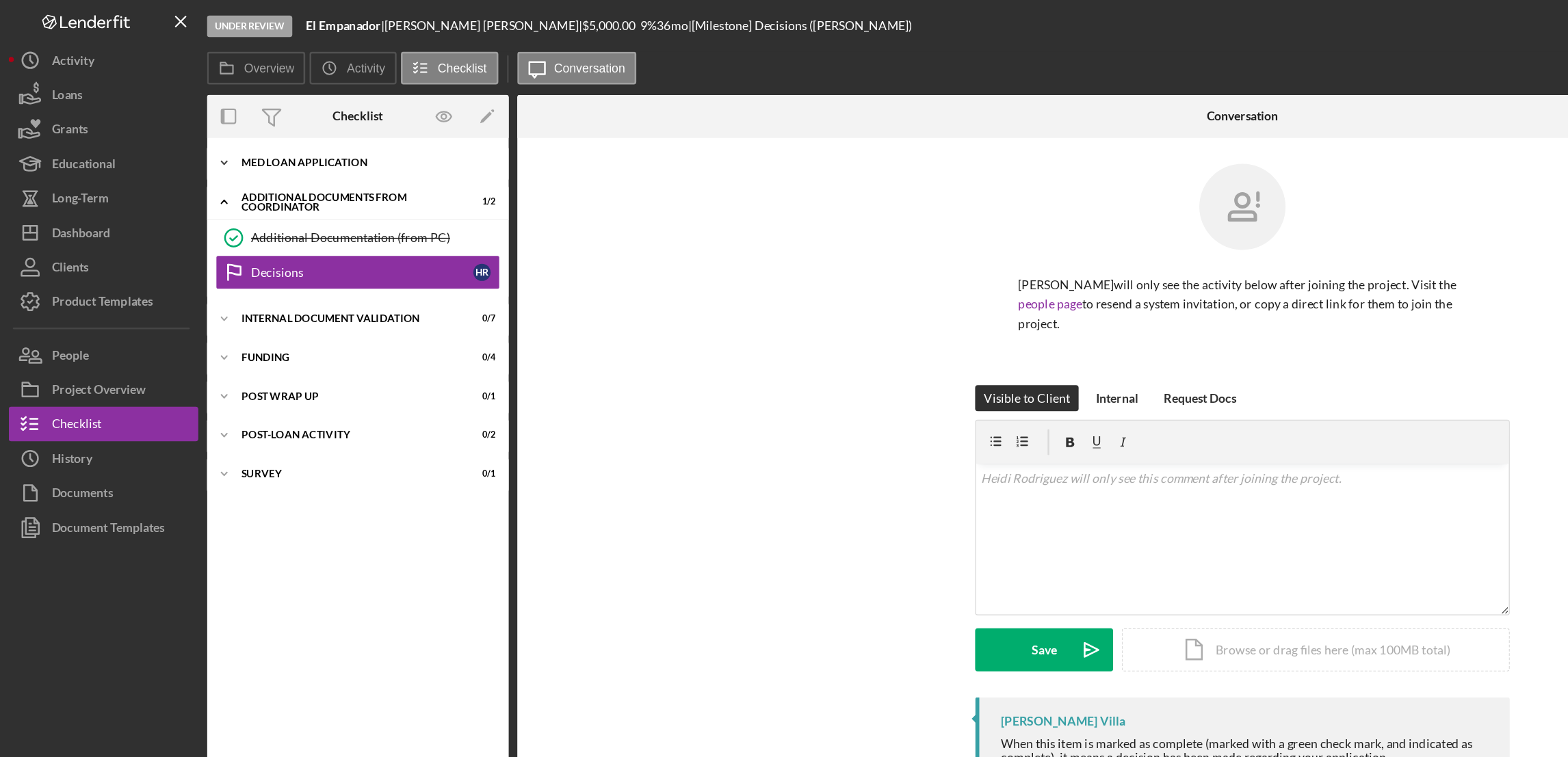
click at [214, 126] on div "MED Loan Application" at bounding box center [289, 129] width 195 height 8
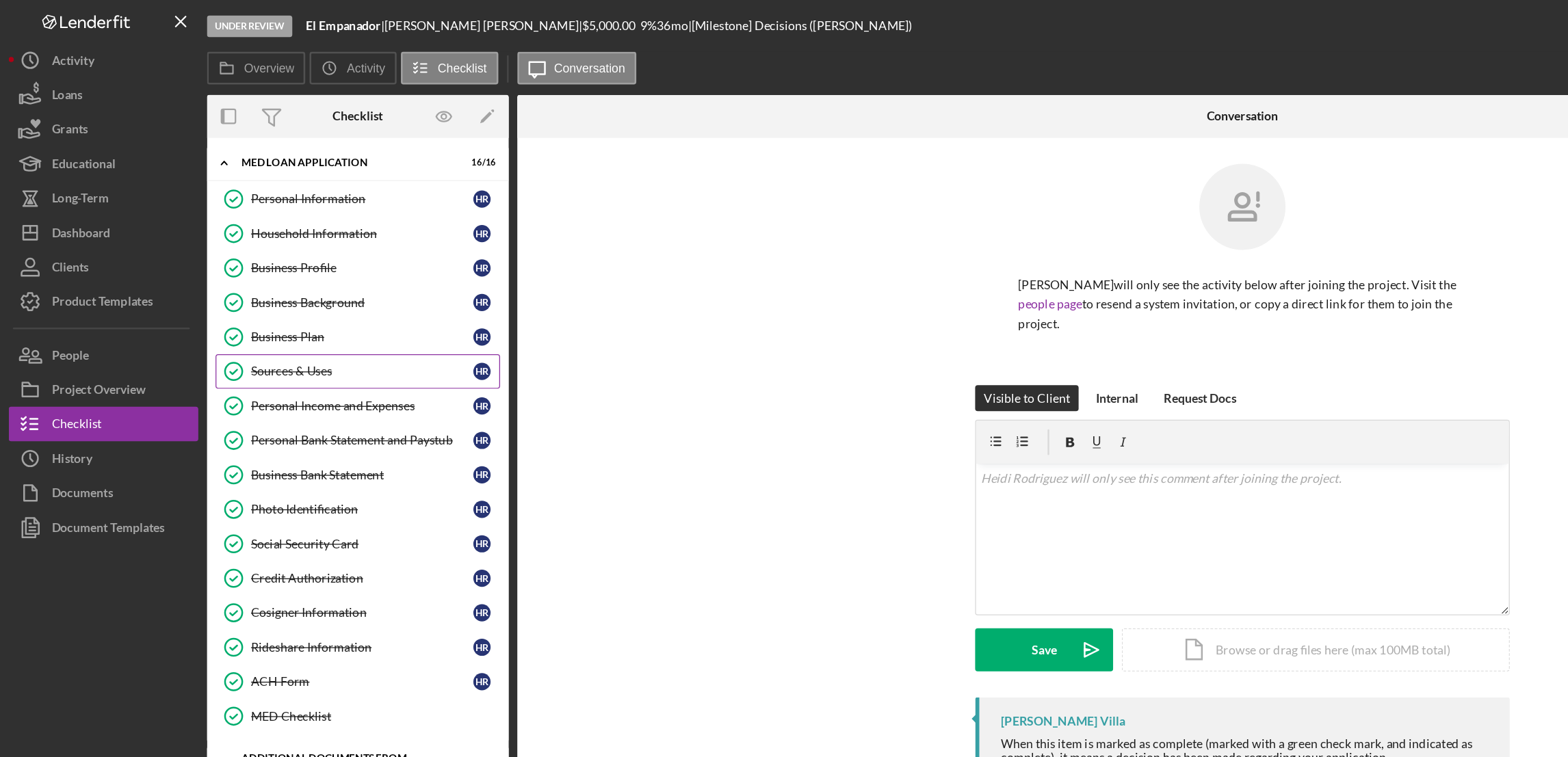
click at [227, 297] on div "Sources & Uses" at bounding box center [287, 294] width 176 height 11
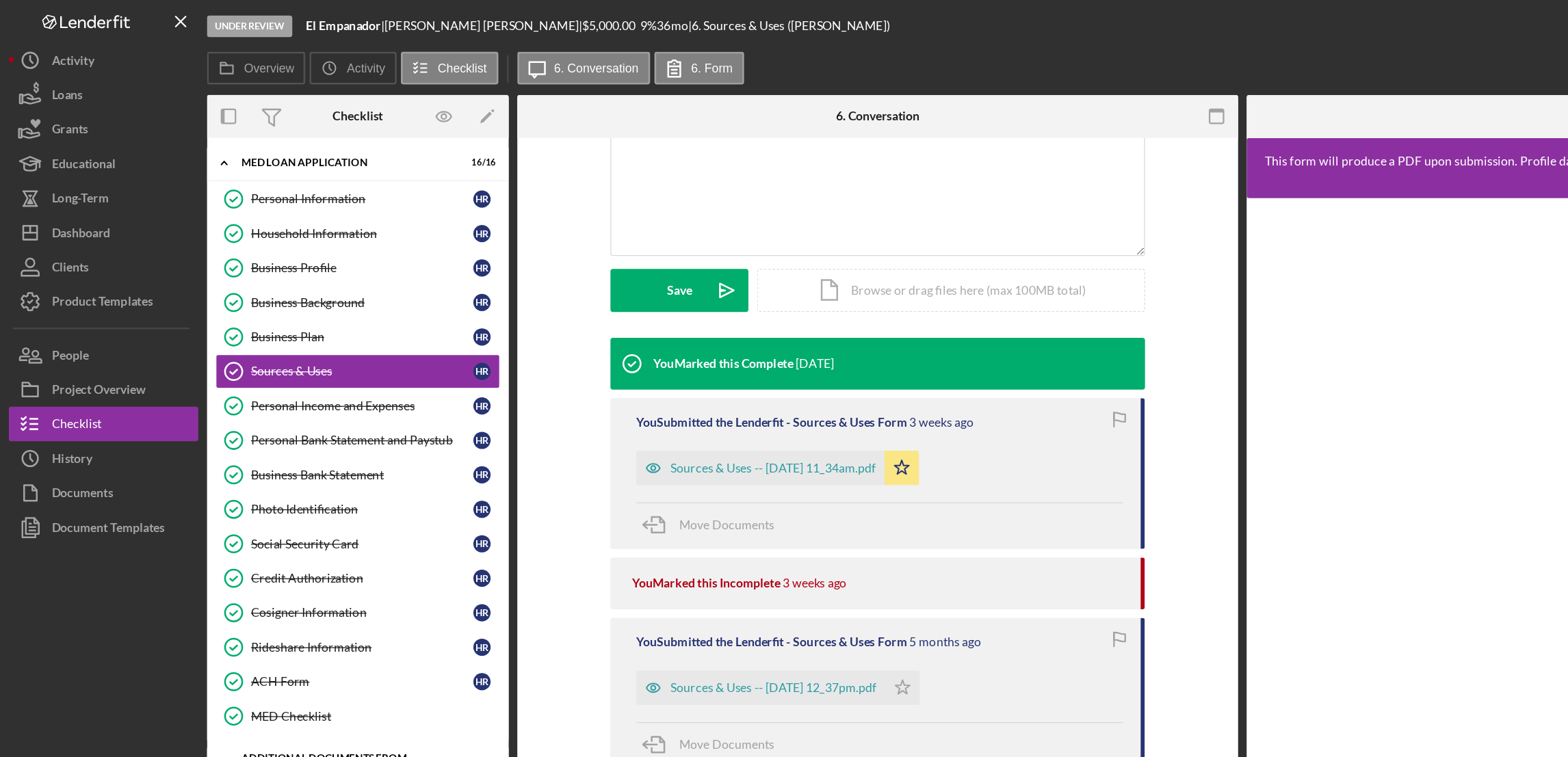
scroll to position [325, 0]
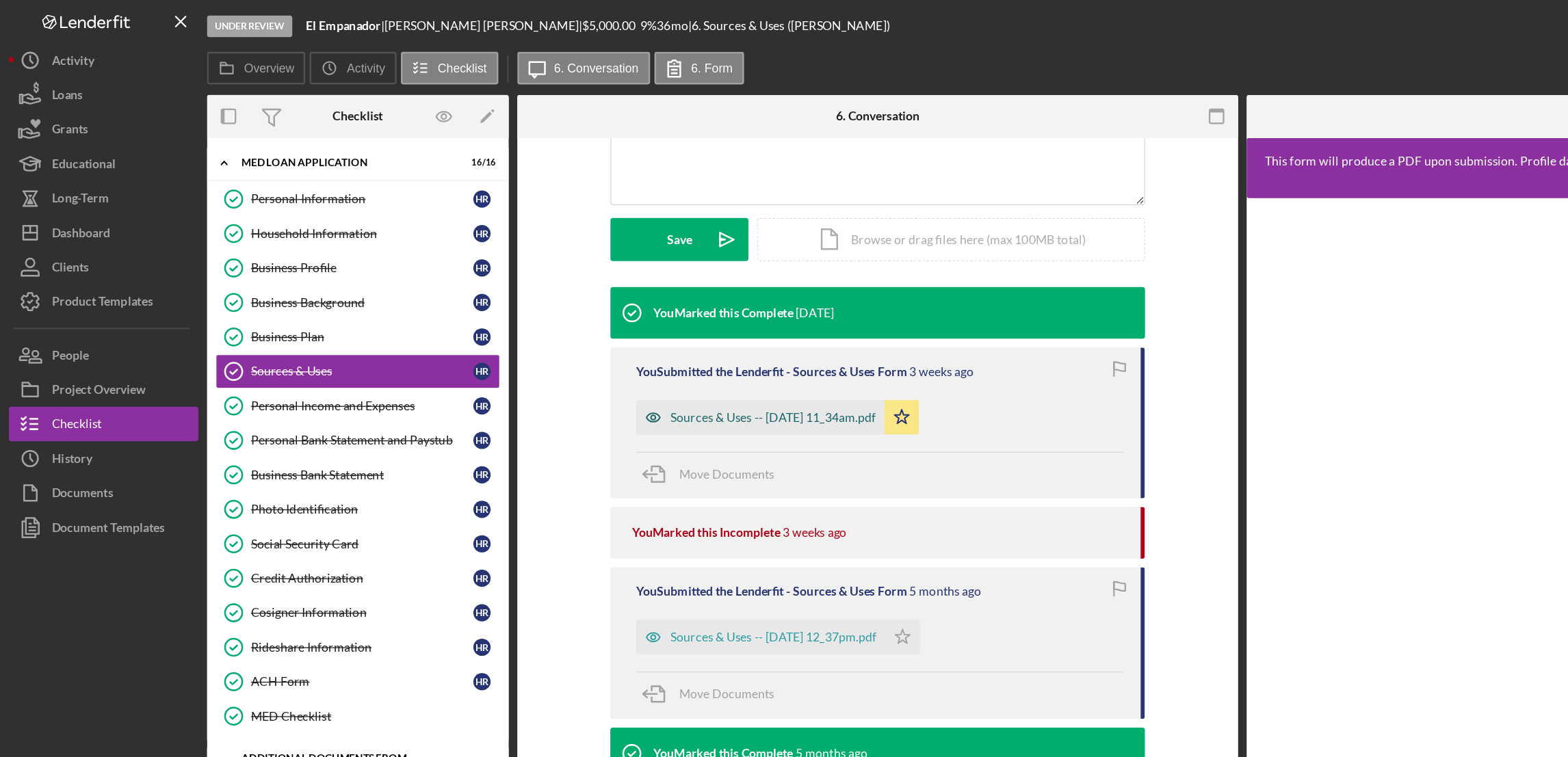
click at [623, 332] on div "Sources & Uses -- [DATE] 11_34am.pdf" at bounding box center [614, 330] width 163 height 11
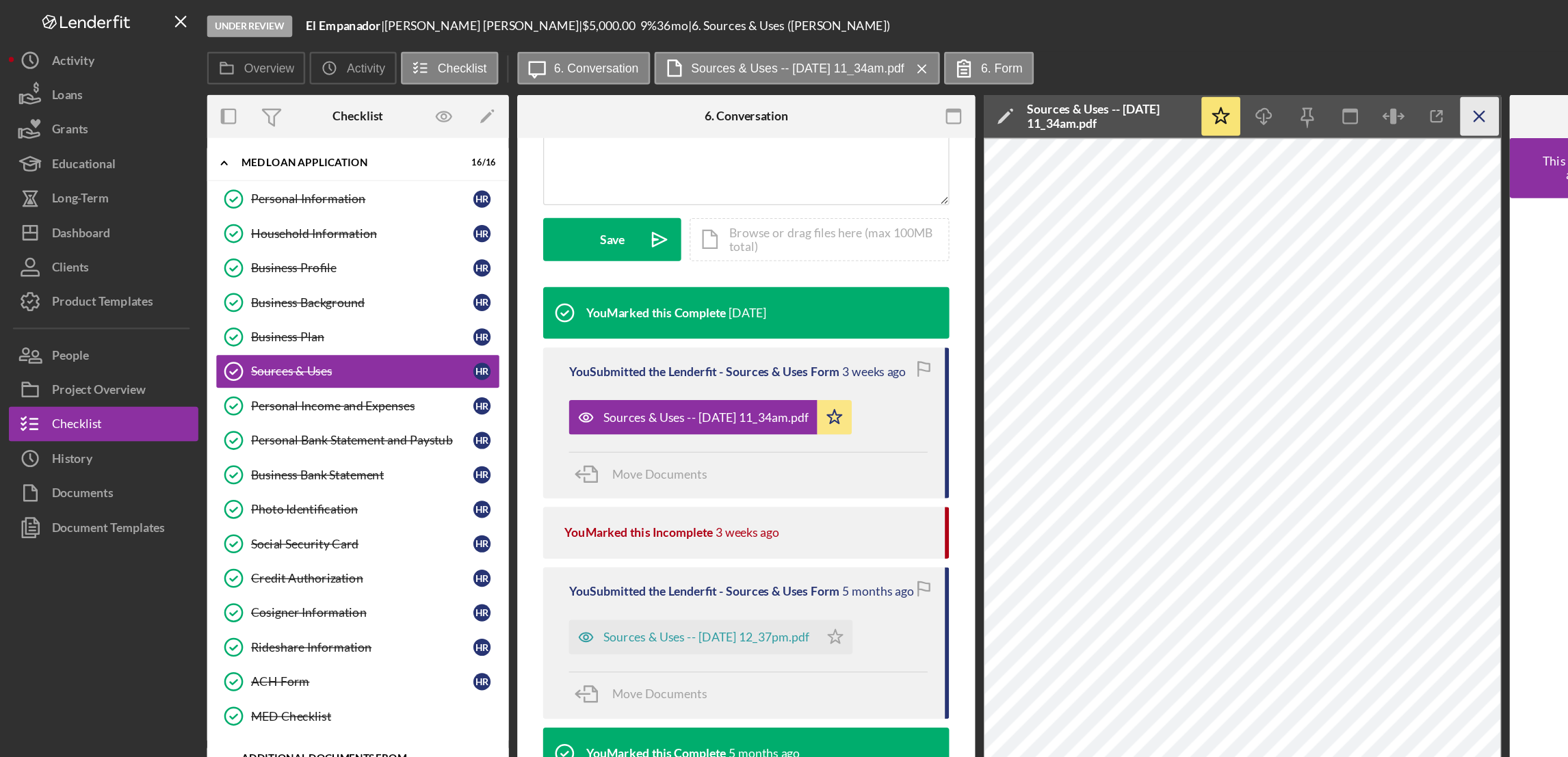
click at [1178, 94] on icon "Icon/Menu Close" at bounding box center [1174, 92] width 31 height 31
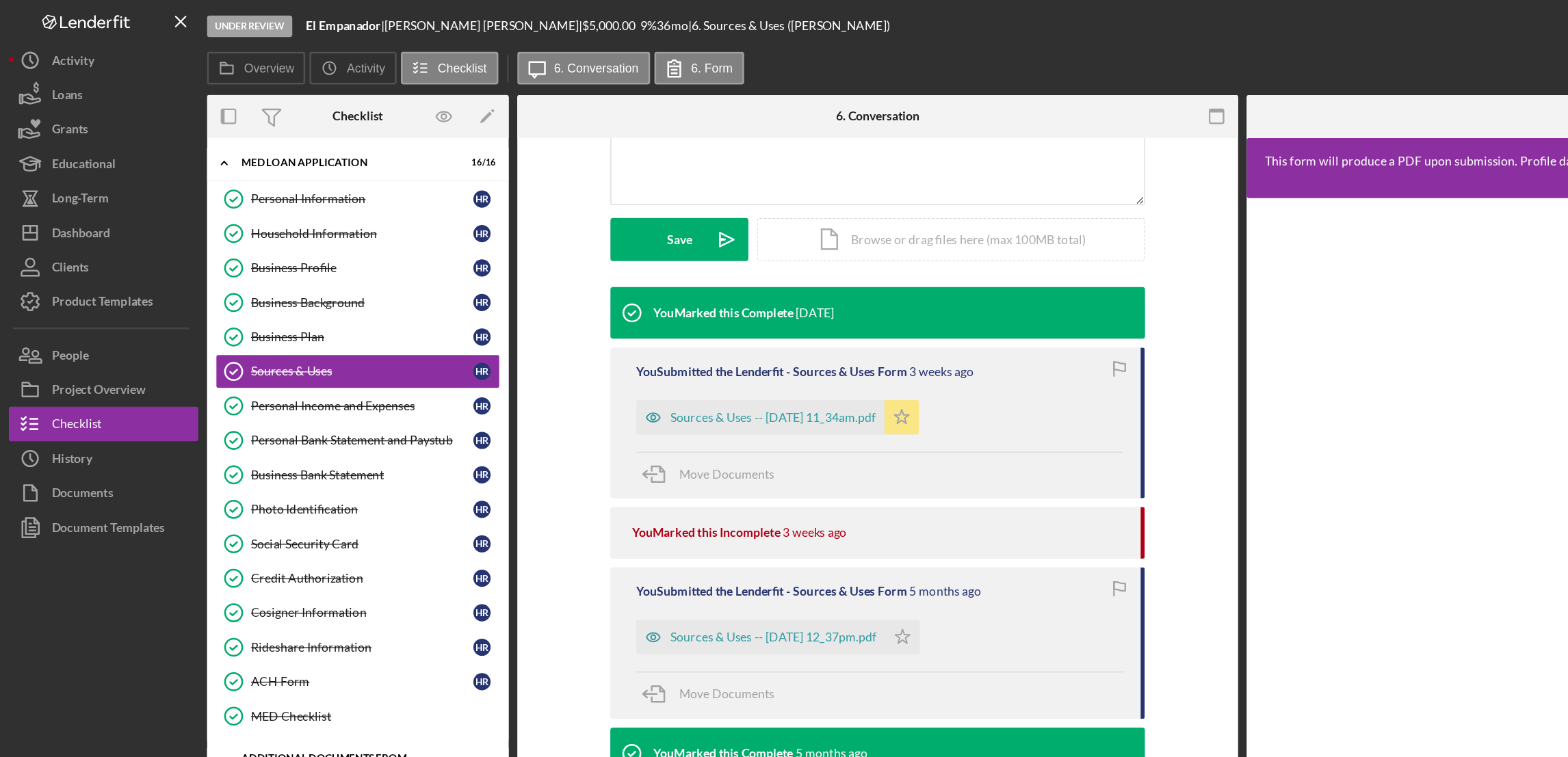
click at [729, 337] on icon "Icon/Star" at bounding box center [715, 331] width 27 height 27
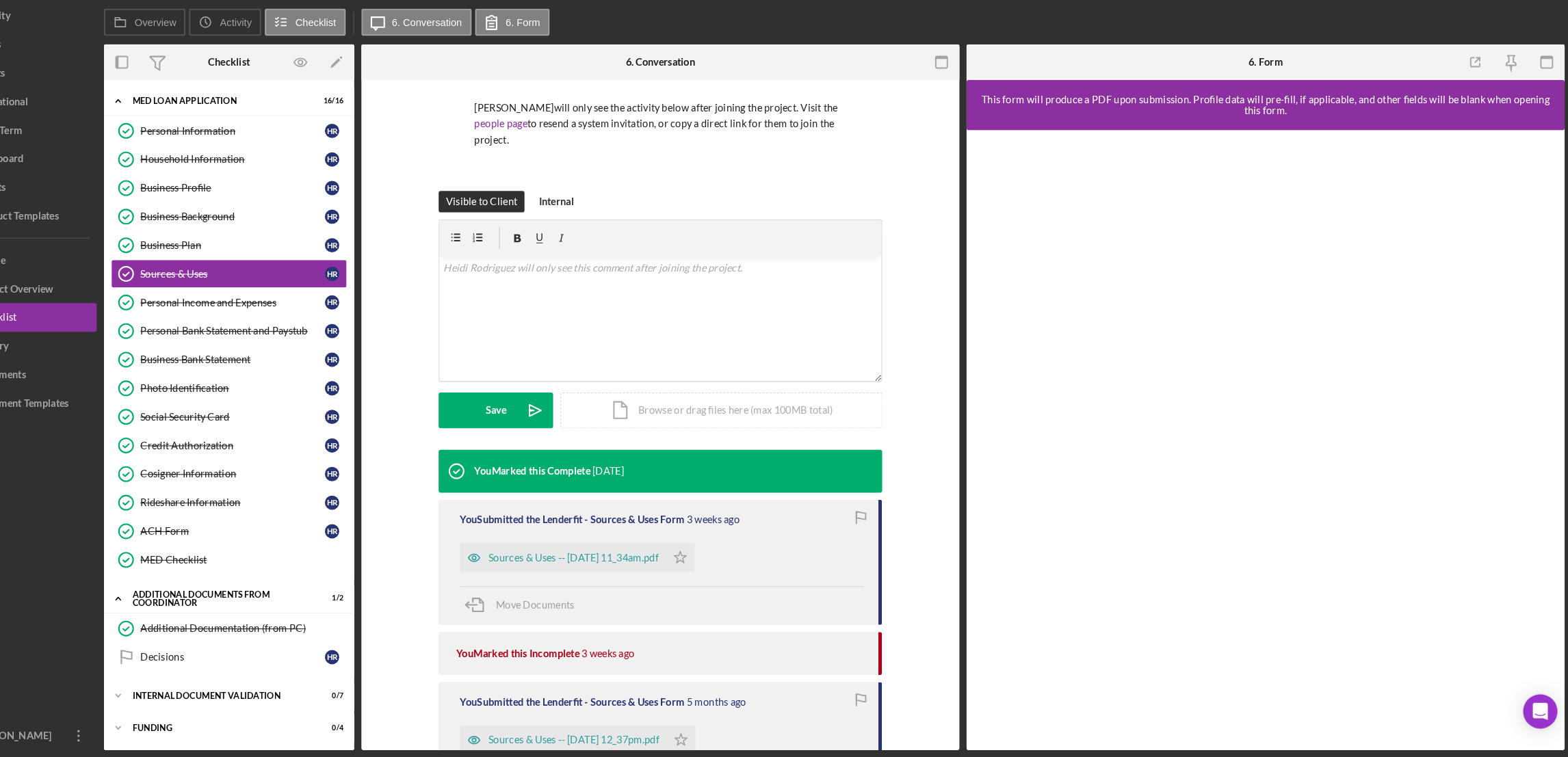
scroll to position [196, 0]
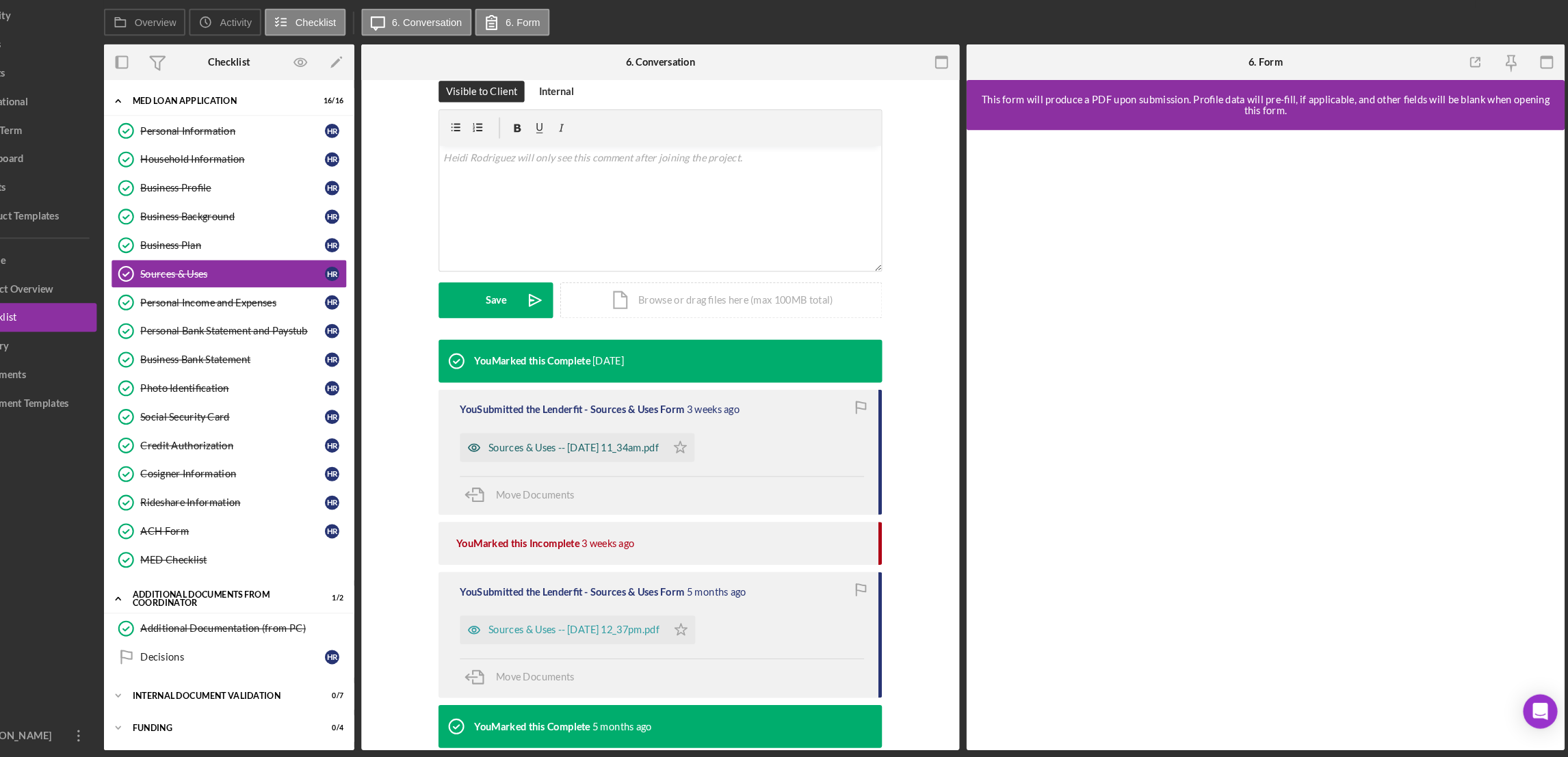
click at [591, 463] on div "Sources & Uses -- [DATE] 11_34am.pdf" at bounding box center [614, 461] width 163 height 11
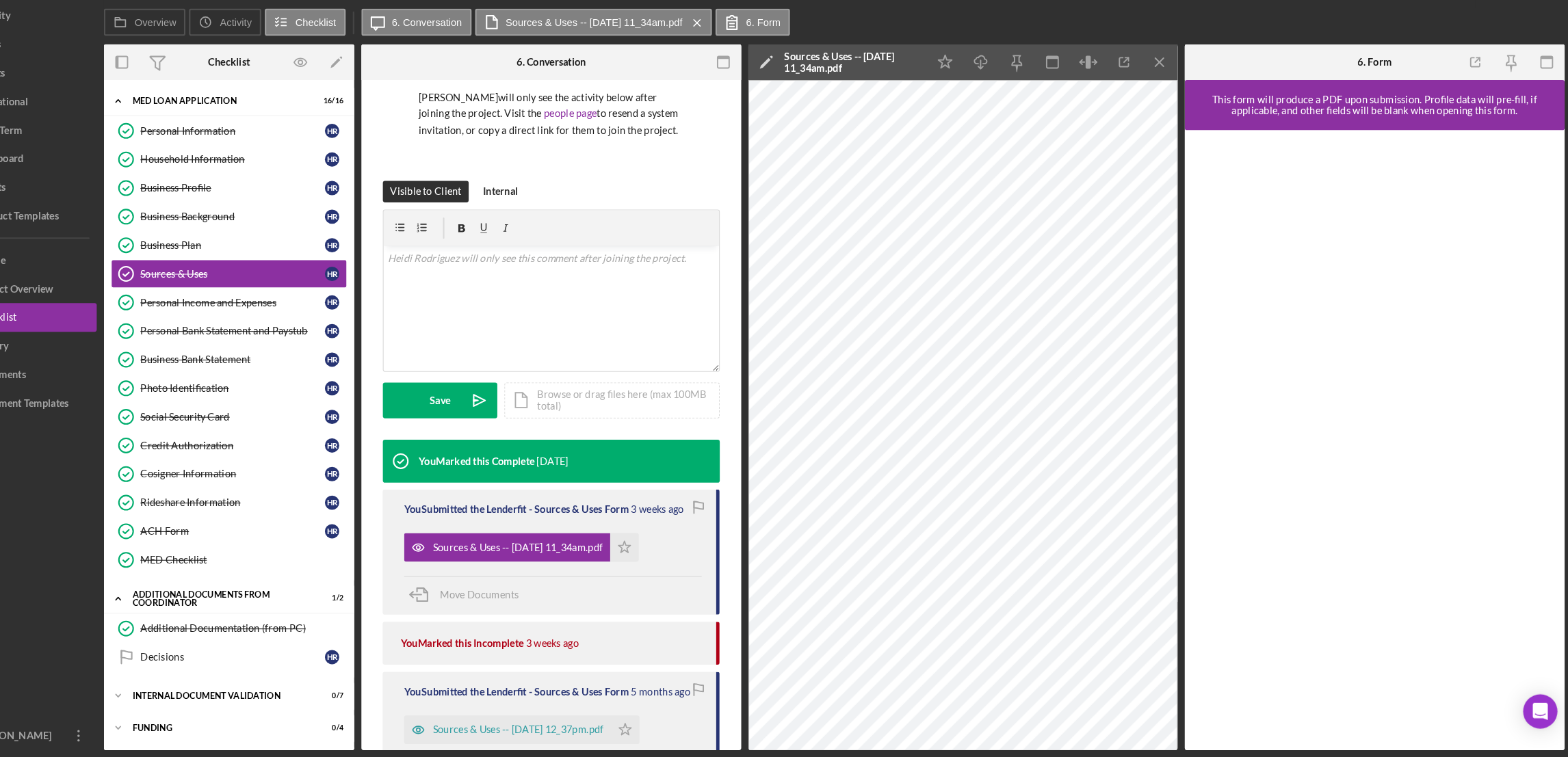
scroll to position [0, 0]
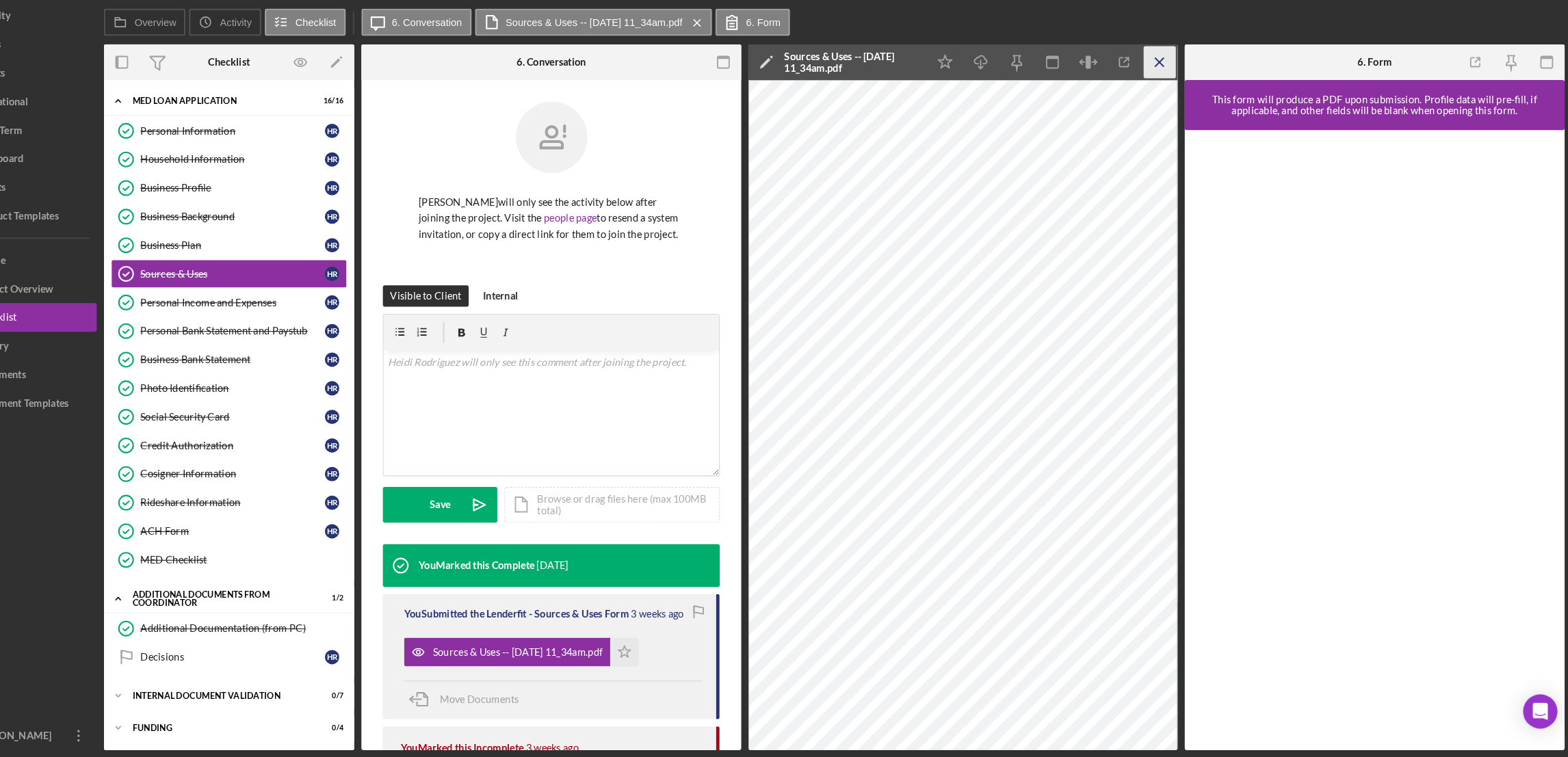
click at [1177, 83] on icon "Icon/Menu Close" at bounding box center [1174, 92] width 31 height 31
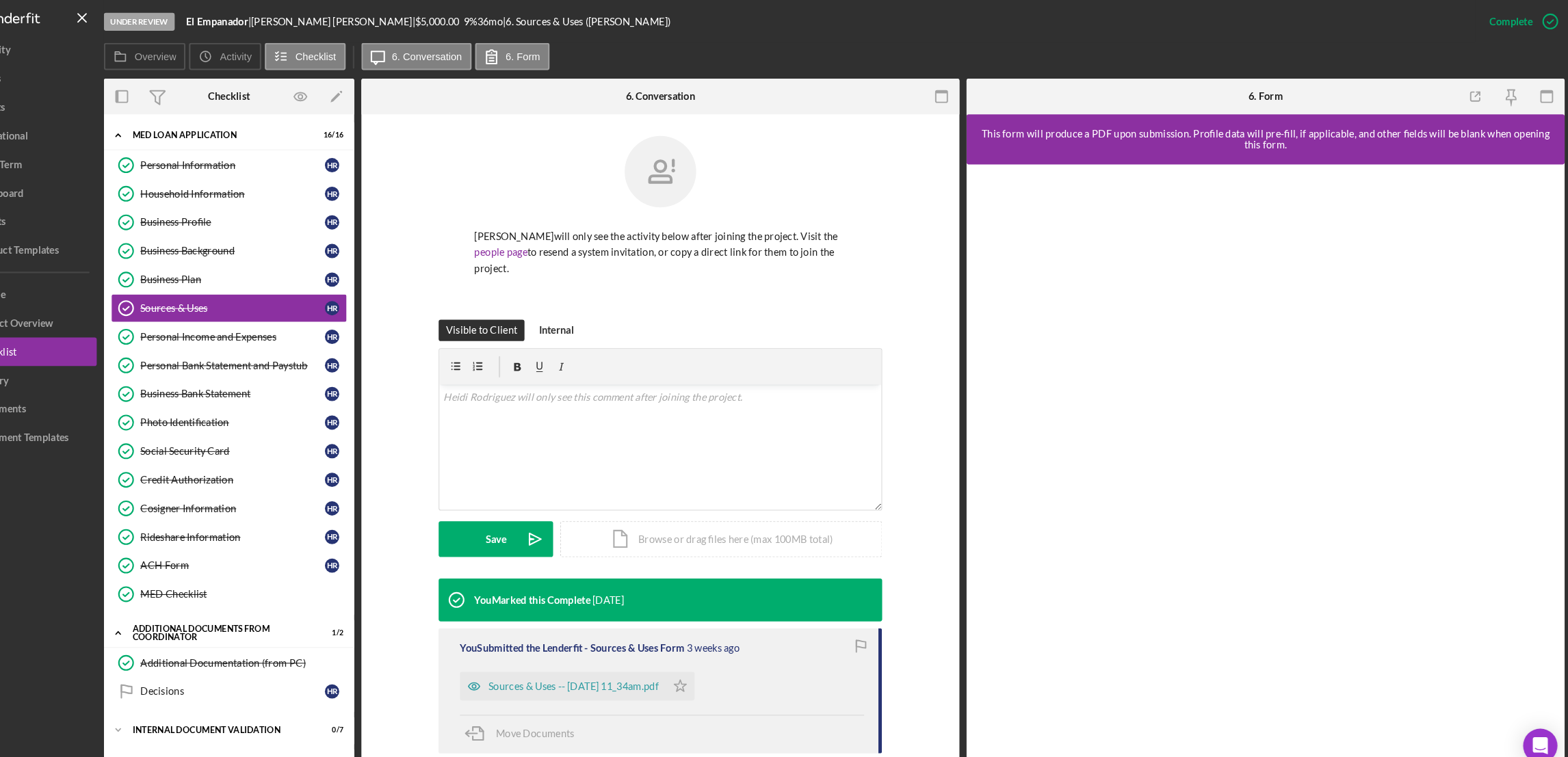
click at [1345, 132] on div "This form will produce a PDF upon submission. Profile data will pre-fill, if ap…" at bounding box center [1275, 133] width 558 height 22
click at [1334, 133] on div "This form will produce a PDF upon submission. Profile data will pre-fill, if ap…" at bounding box center [1275, 133] width 558 height 22
click at [1503, 21] on div "Mark Incomplete" at bounding box center [1494, 21] width 73 height 27
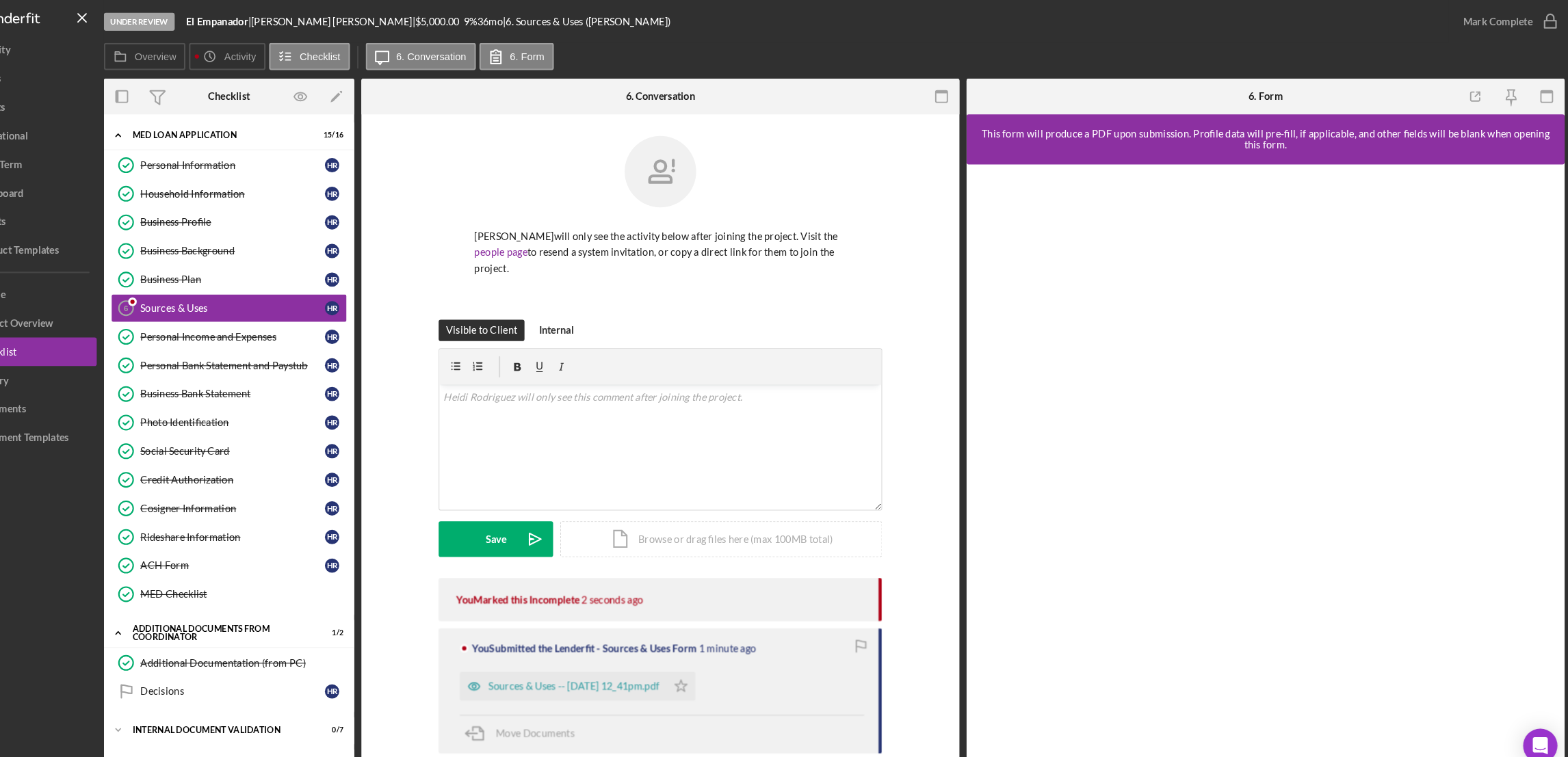
click at [1372, 138] on div "This form will produce a PDF upon submission. Profile data will pre-fill, if ap…" at bounding box center [1275, 133] width 558 height 22
click at [1318, 125] on div "This form will produce a PDF upon submission. Profile data will pre-fill, if ap…" at bounding box center [1275, 133] width 558 height 22
click at [1151, 49] on div "Overview Icon/History Activity Checklist Icon/Message 6. Conversation 6. Form" at bounding box center [862, 55] width 1397 height 27
click at [239, 268] on div "Business Plan" at bounding box center [287, 267] width 176 height 11
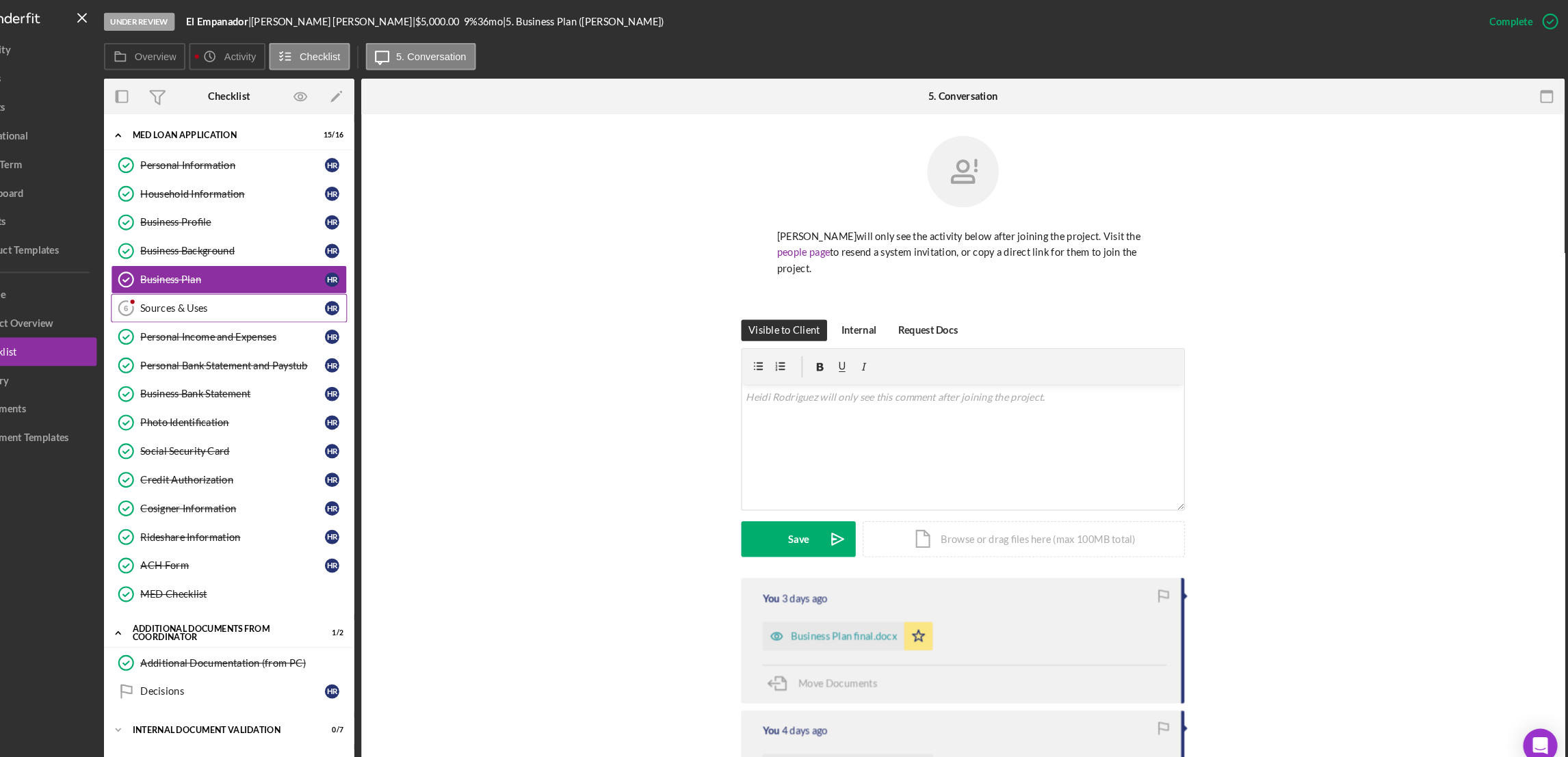
click at [232, 297] on div "Sources & Uses" at bounding box center [287, 294] width 176 height 11
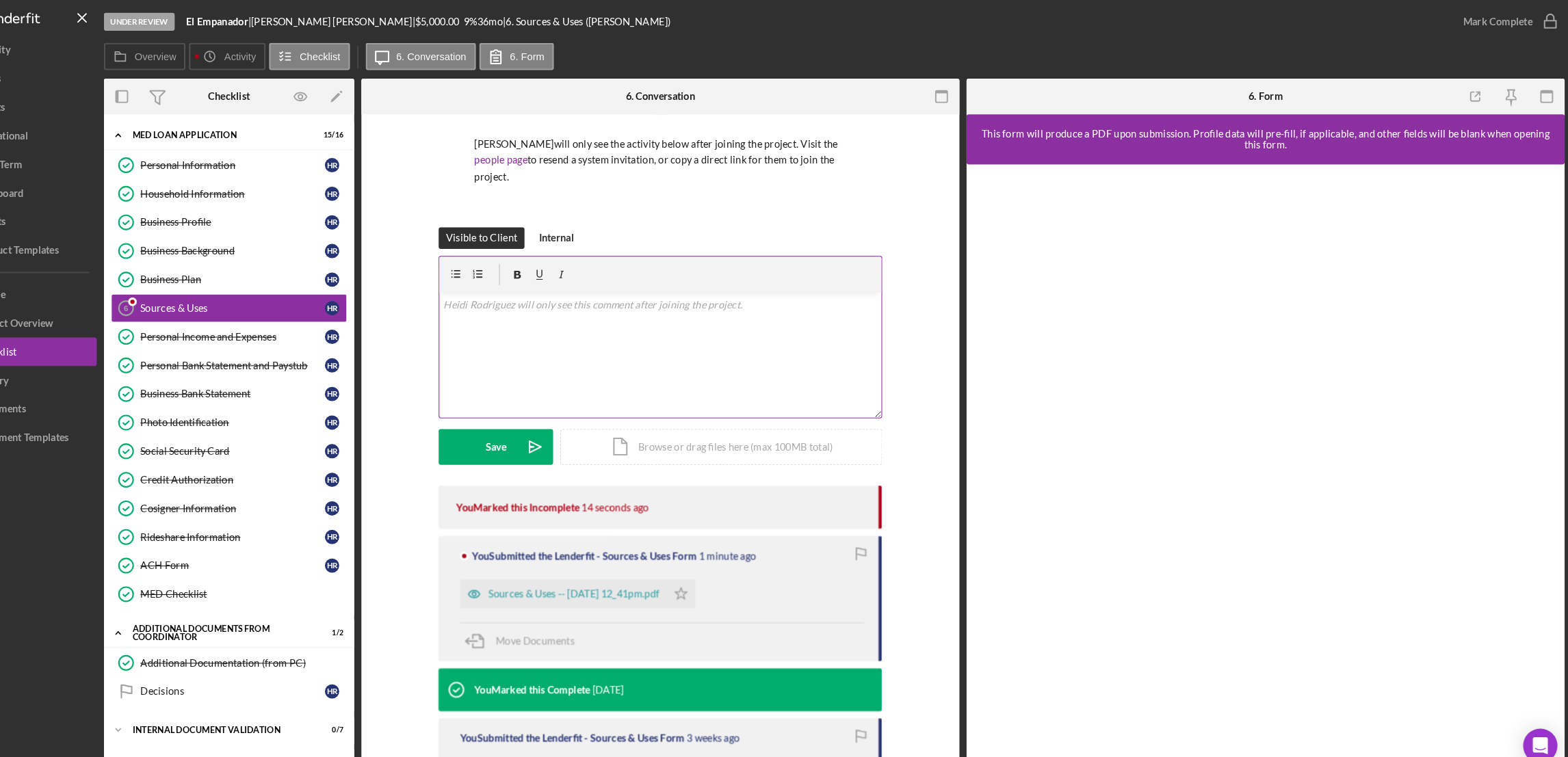
scroll to position [196, 0]
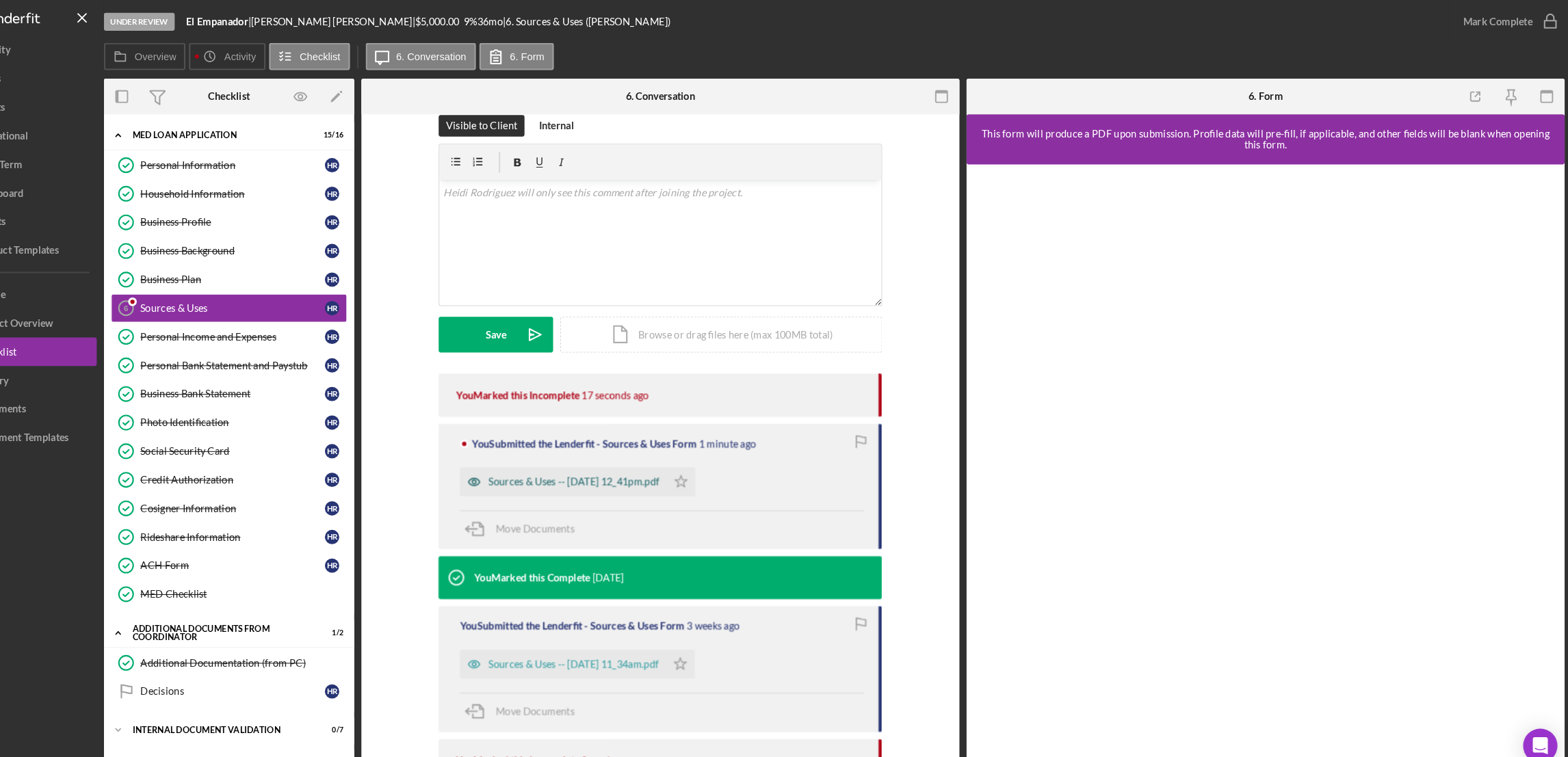
click at [625, 461] on div "Sources & Uses -- [DATE] 12_41pm.pdf" at bounding box center [614, 461] width 163 height 11
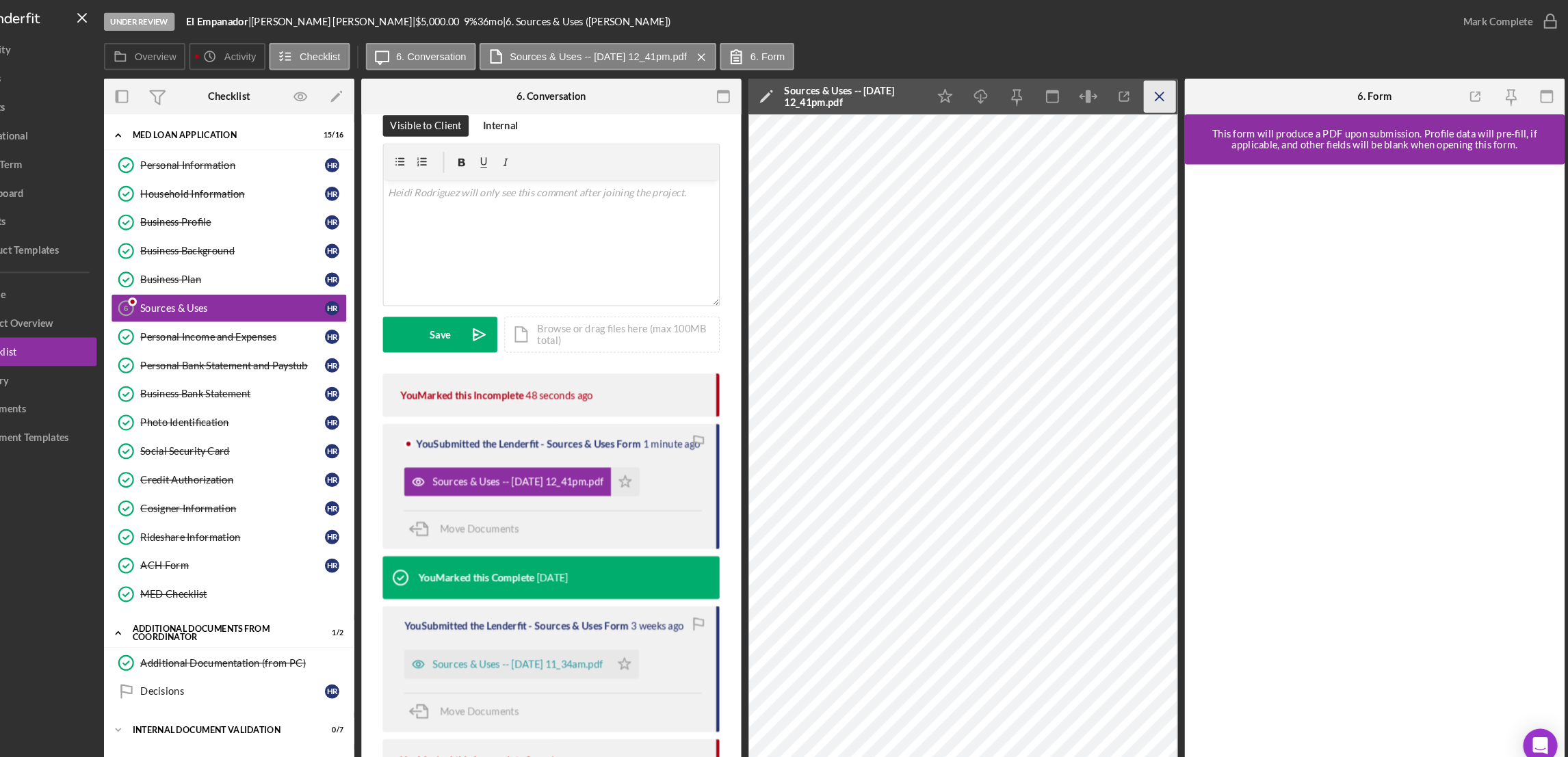
click at [1167, 90] on icon "Icon/Menu Close" at bounding box center [1174, 92] width 31 height 31
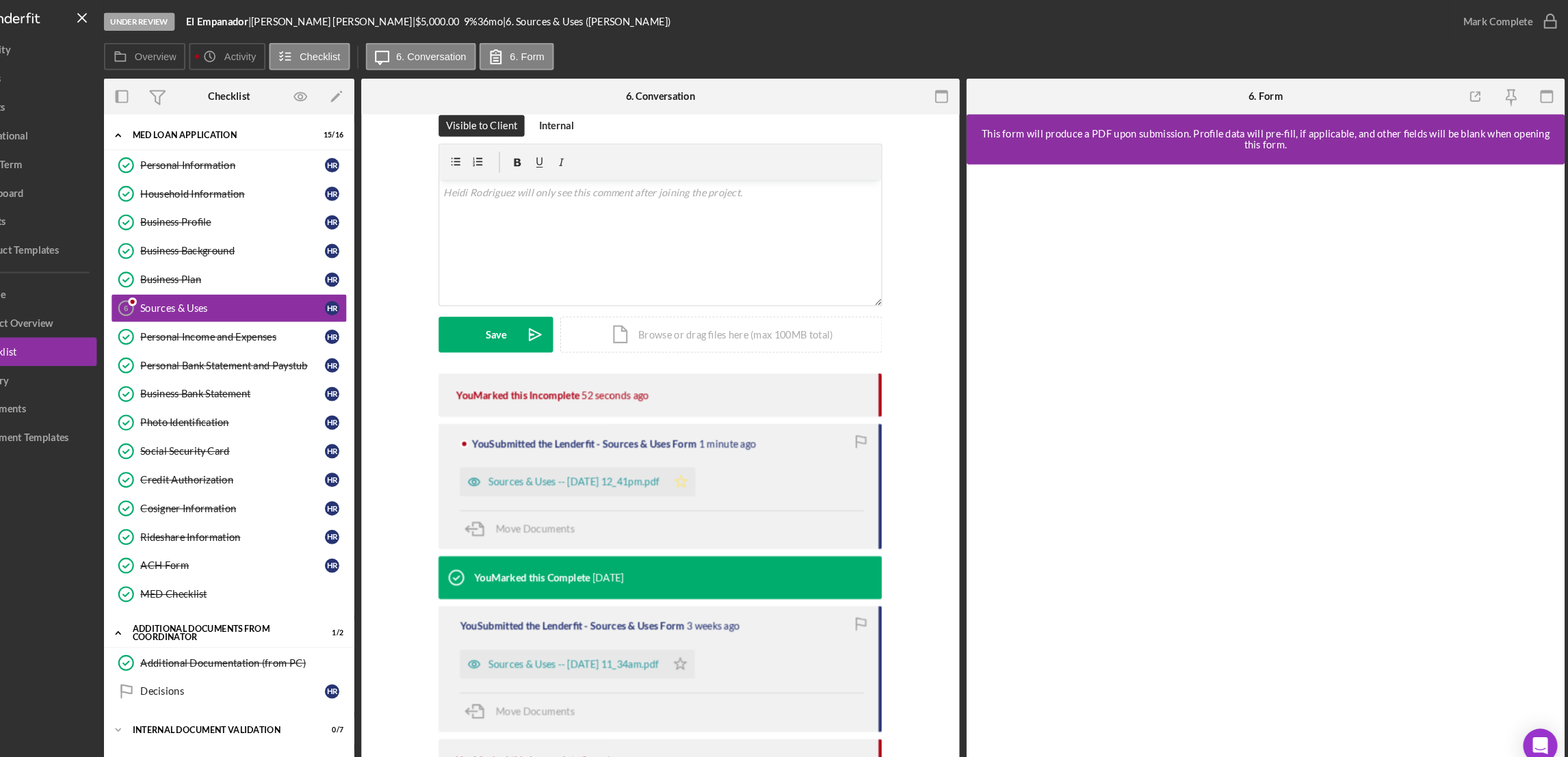
click at [722, 459] on polygon "button" at bounding box center [717, 460] width 12 height 11
click at [1510, 17] on div "Mark Complete" at bounding box center [1497, 21] width 66 height 27
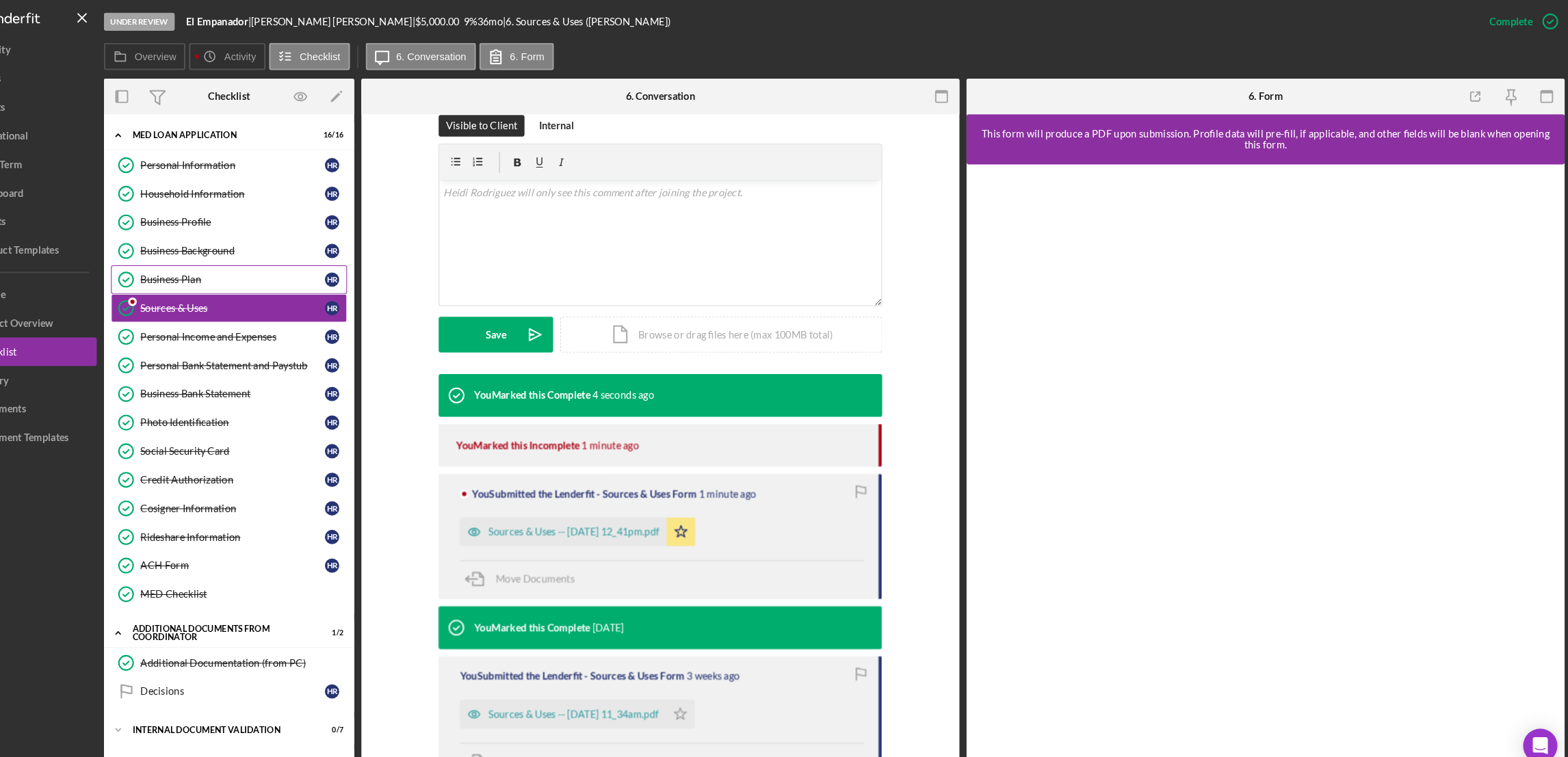
click at [247, 269] on div "Business Plan" at bounding box center [287, 267] width 176 height 11
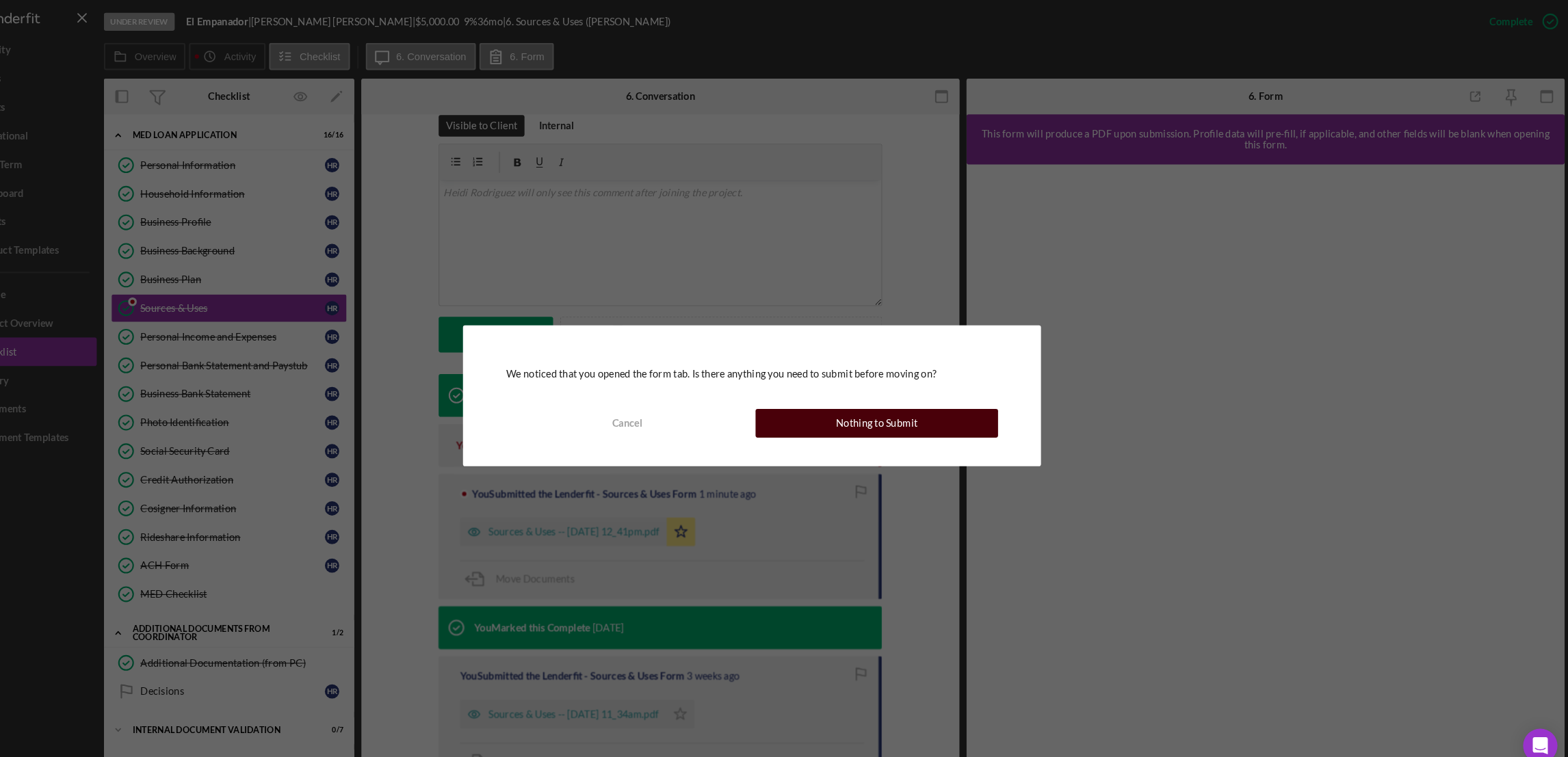
click at [840, 399] on button "Nothing to Submit" at bounding box center [903, 405] width 232 height 27
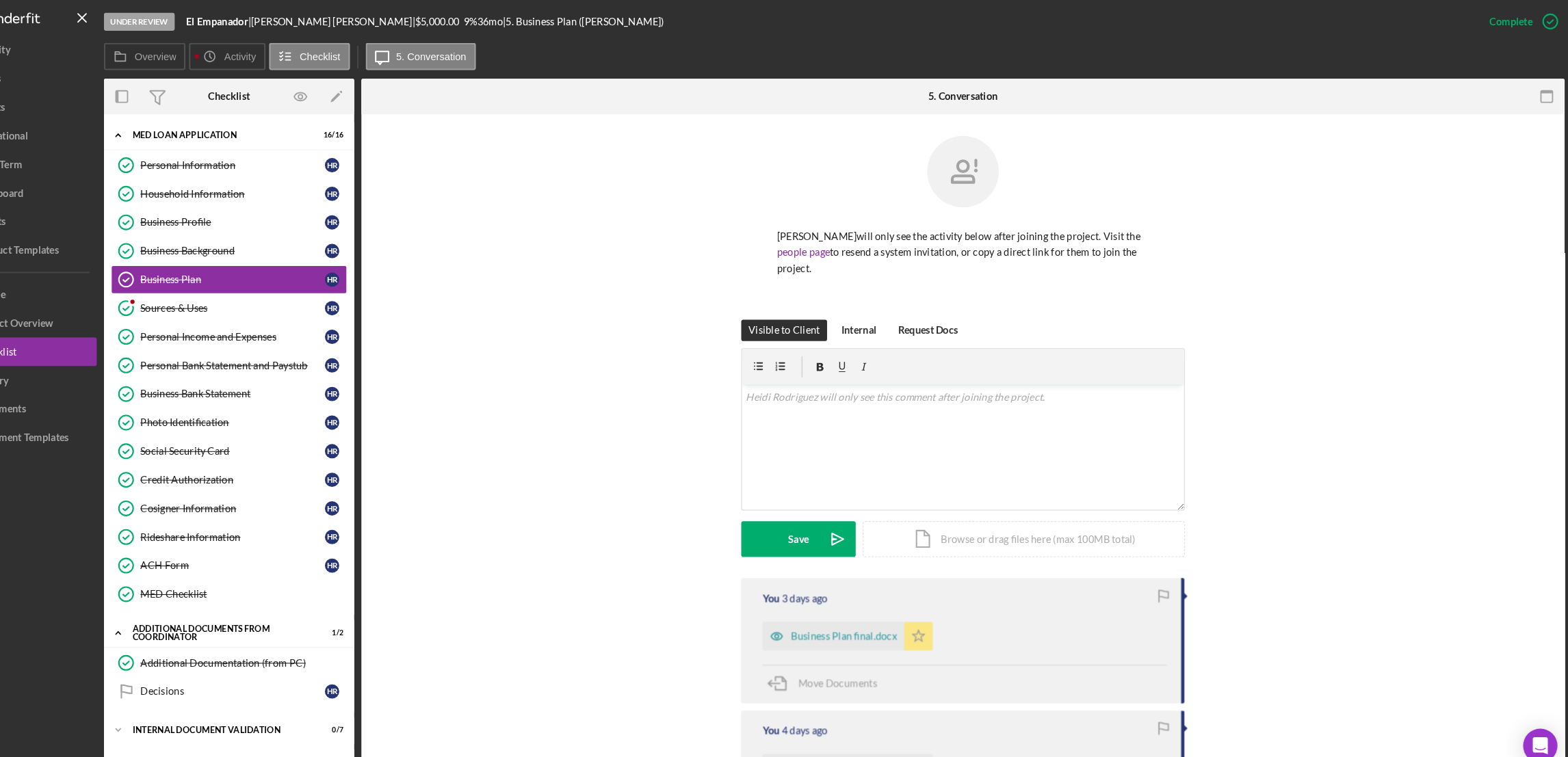
click at [932, 611] on icon "Icon/Star" at bounding box center [943, 609] width 27 height 27
click at [976, 517] on div "Icon/Document Browse or drag files here (max 100MB total) Tap to choose files o…" at bounding box center [1044, 516] width 308 height 35
click at [813, 469] on div "34K" at bounding box center [840, 467] width 101 height 11
click at [837, 520] on div "Upload" at bounding box center [828, 516] width 31 height 35
click at [881, 612] on div "Business Plan final.docx" at bounding box center [872, 608] width 101 height 11
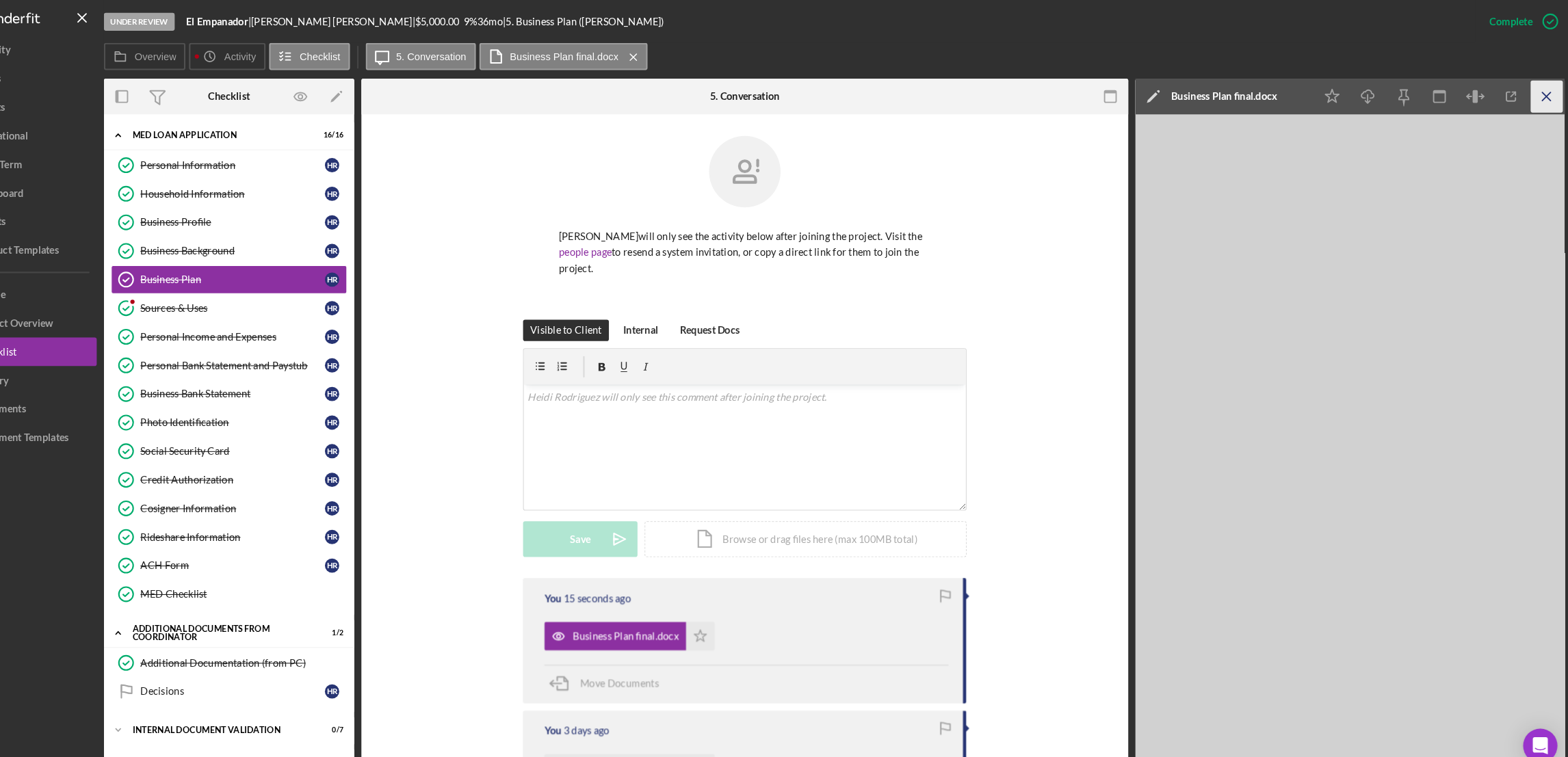
click at [1548, 96] on icon "Icon/Menu Close" at bounding box center [1544, 92] width 31 height 31
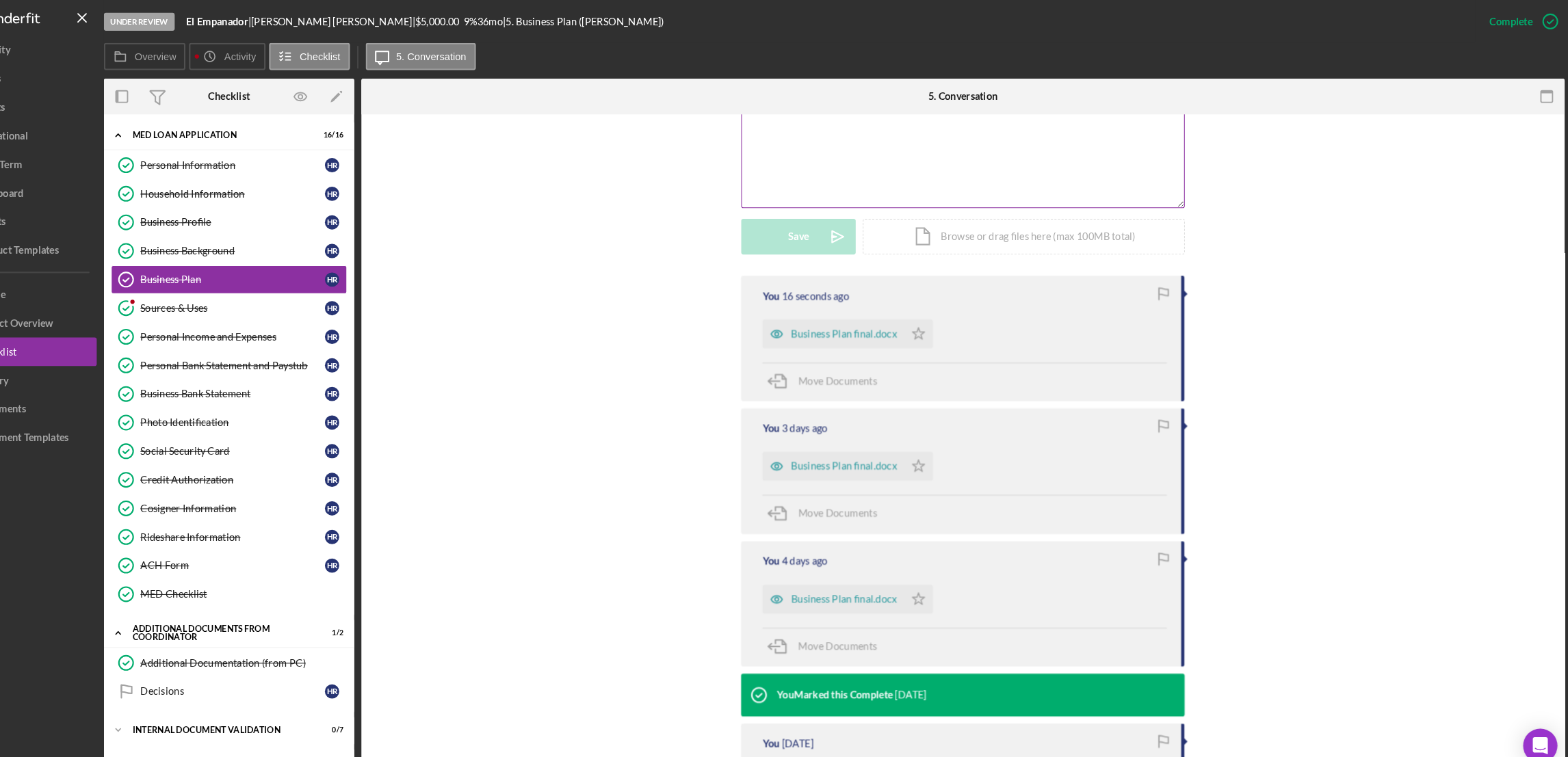
scroll to position [294, 0]
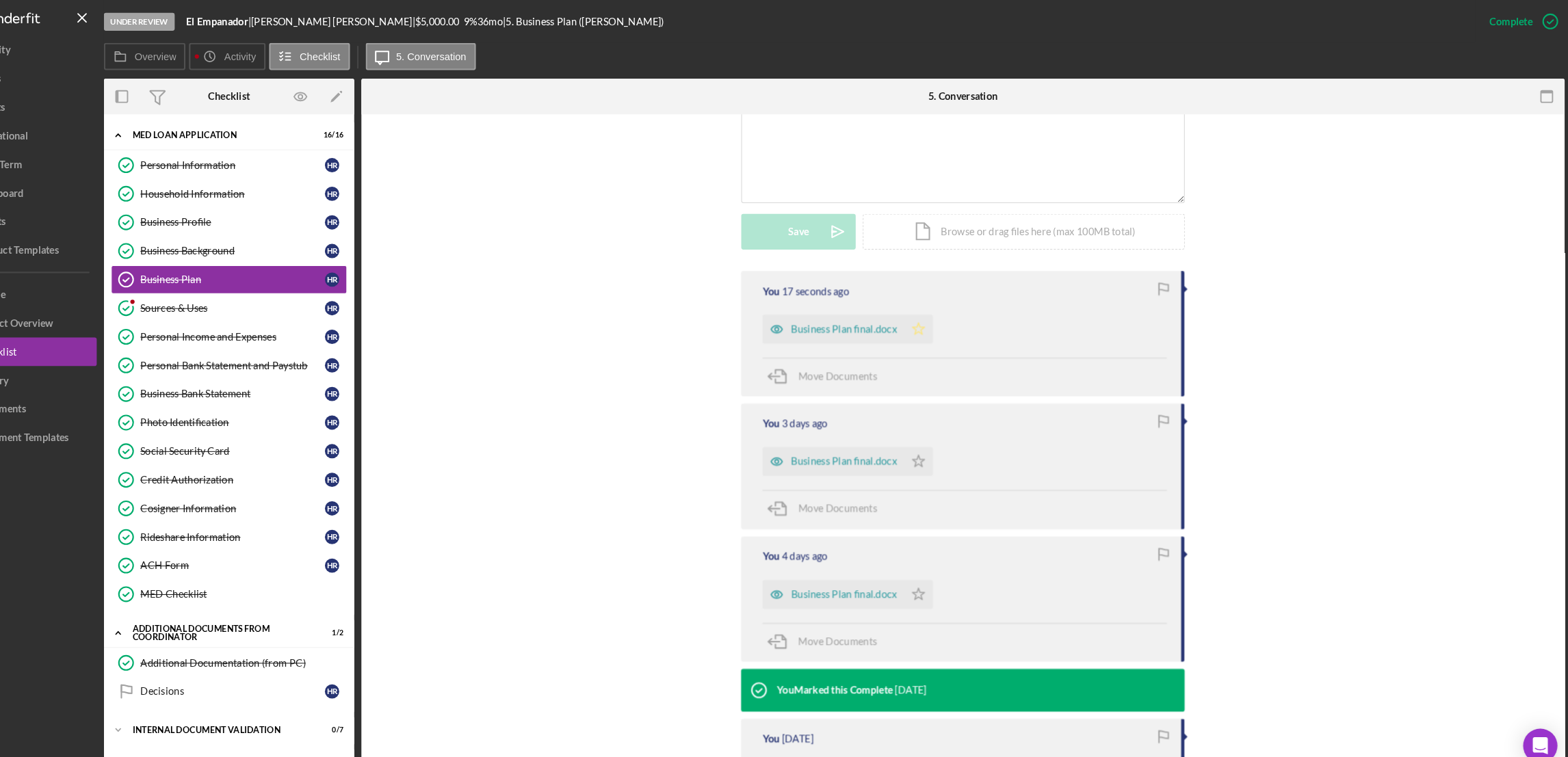
click at [938, 317] on polygon "button" at bounding box center [943, 314] width 12 height 11
